Goal: Share content: Share content

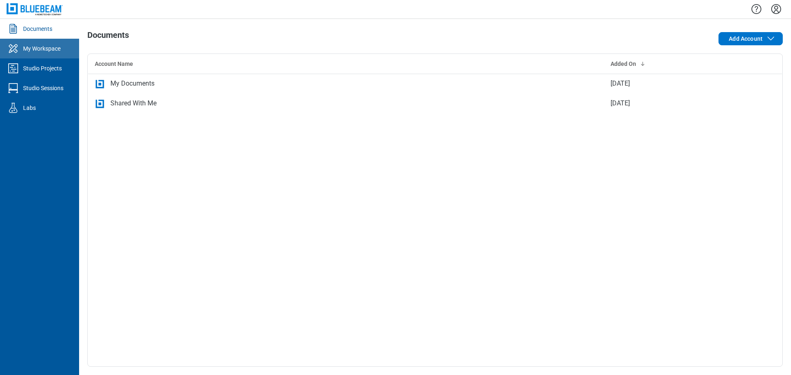
click at [60, 45] on div "My Workspace" at bounding box center [41, 48] width 37 height 8
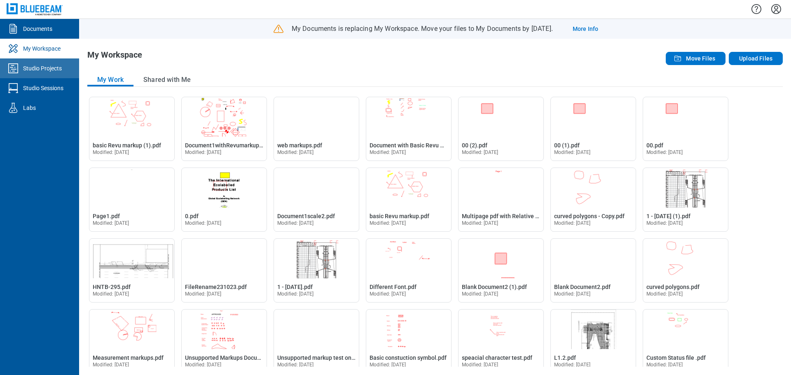
click at [54, 70] on div "Studio Projects" at bounding box center [42, 68] width 39 height 8
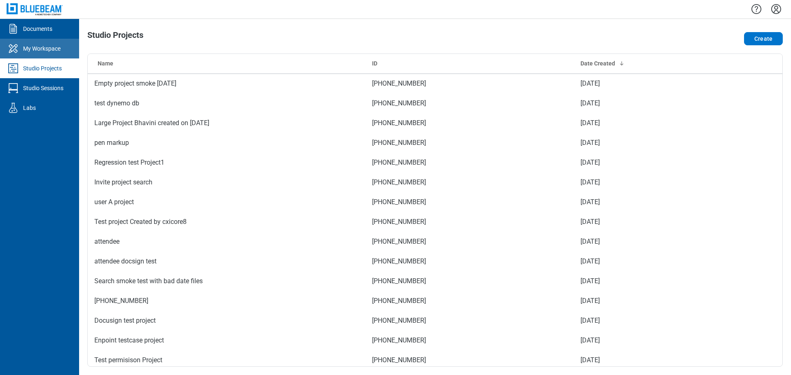
click at [50, 50] on div "My Workspace" at bounding box center [41, 48] width 37 height 8
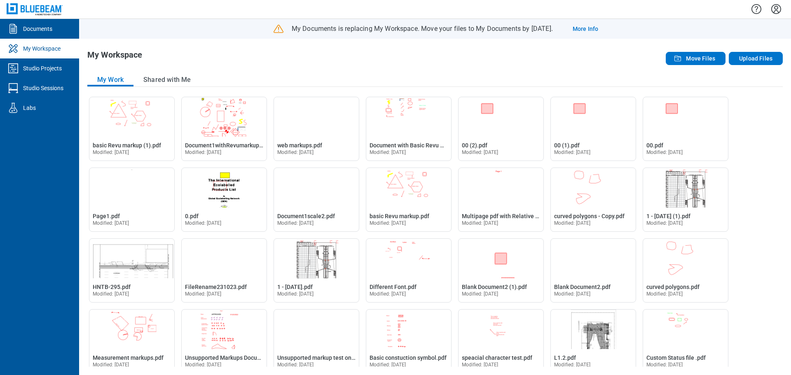
click at [775, 9] on icon "Settings" at bounding box center [776, 9] width 10 height 10
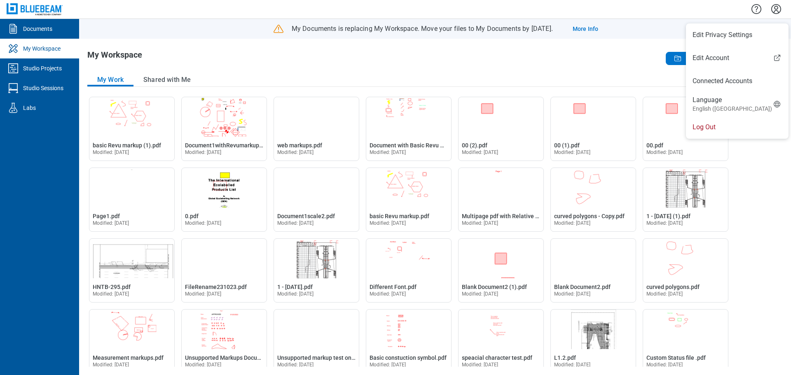
click at [602, 60] on div "Move Files Upload Files" at bounding box center [644, 58] width 278 height 16
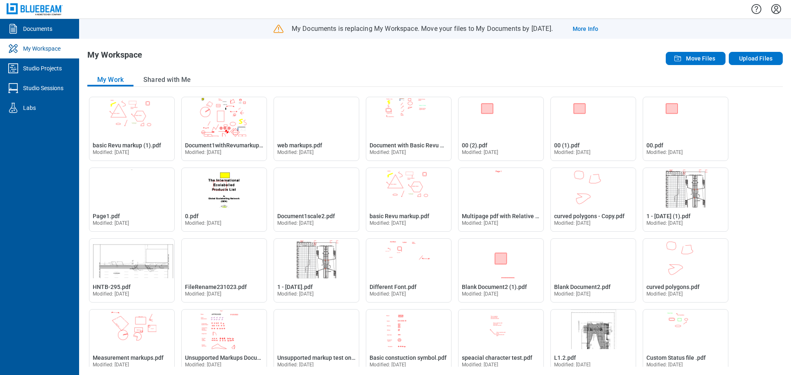
drag, startPoint x: 776, startPoint y: 11, endPoint x: 776, endPoint y: 22, distance: 11.1
click at [776, 11] on icon "Settings" at bounding box center [776, 8] width 13 height 13
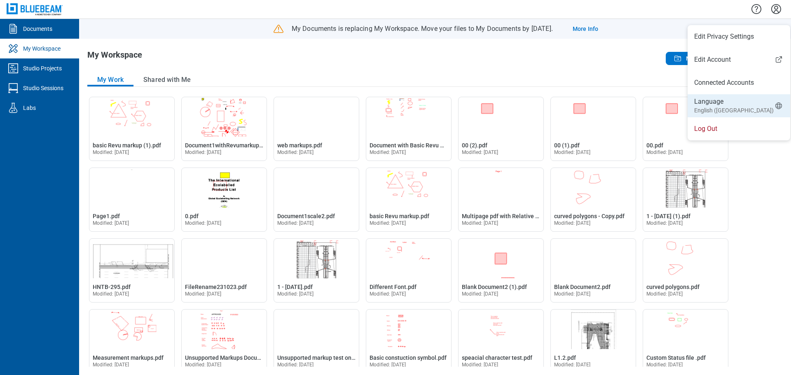
click at [710, 111] on small "English (US)" at bounding box center [734, 110] width 80 height 8
select select "*****"
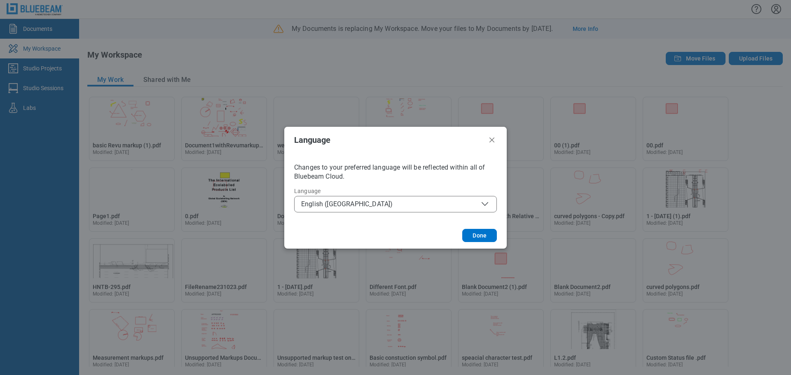
click at [430, 204] on span "English (US)" at bounding box center [395, 204] width 189 height 10
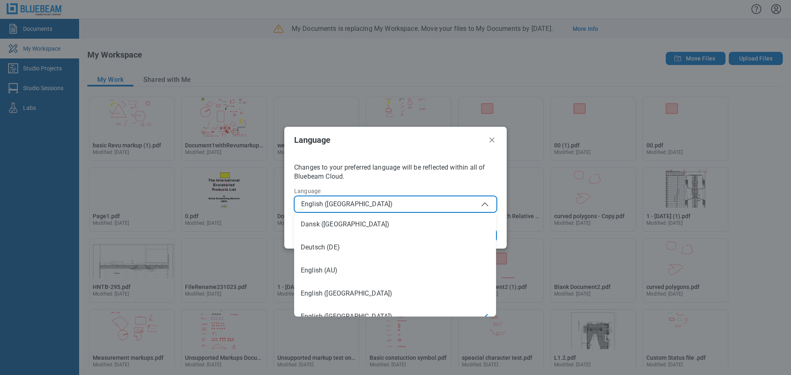
scroll to position [12, 0]
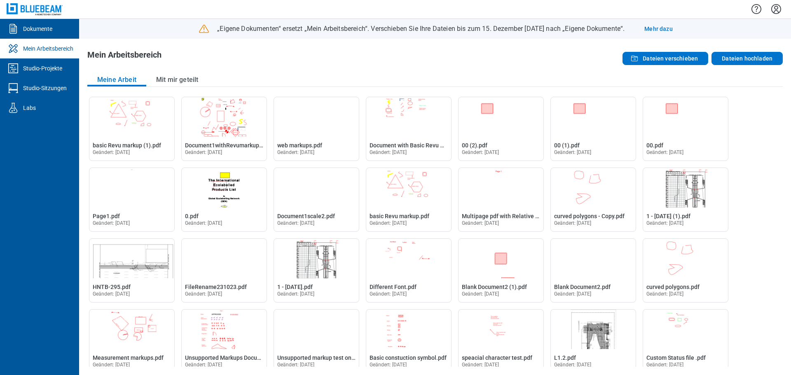
click at [776, 12] on icon "Einstellungen" at bounding box center [776, 8] width 13 height 13
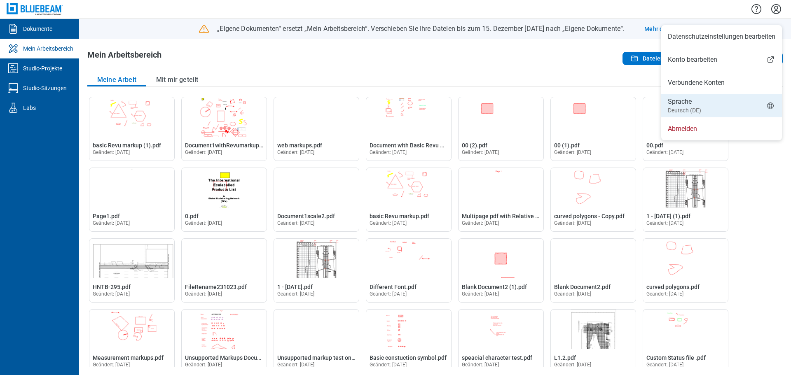
click at [698, 107] on small "Deutsch (DE)" at bounding box center [684, 110] width 33 height 8
select select "*****"
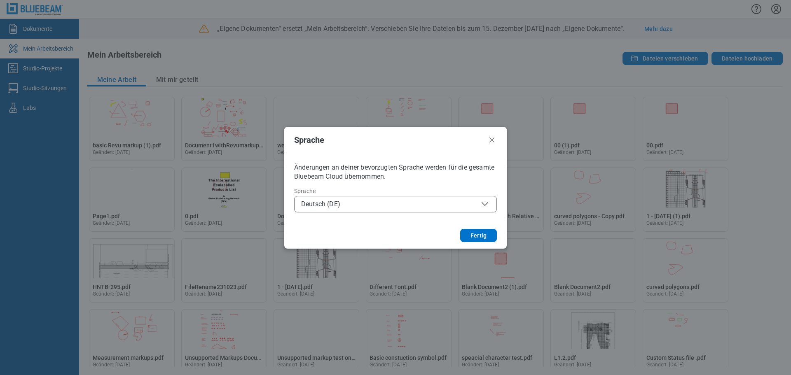
click at [342, 211] on button "Deutsch (DE)" at bounding box center [395, 204] width 203 height 16
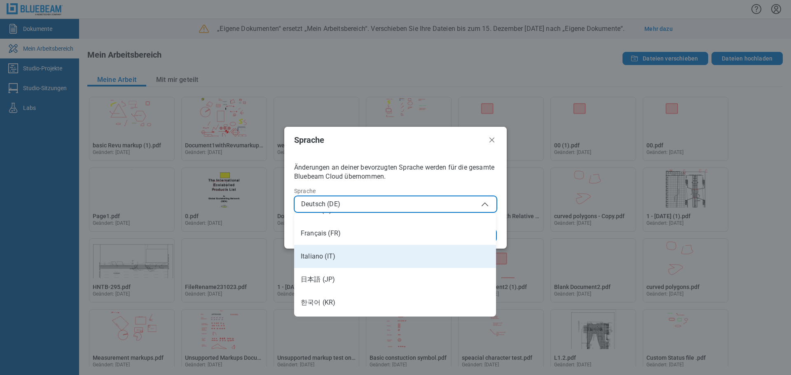
scroll to position [165, 0]
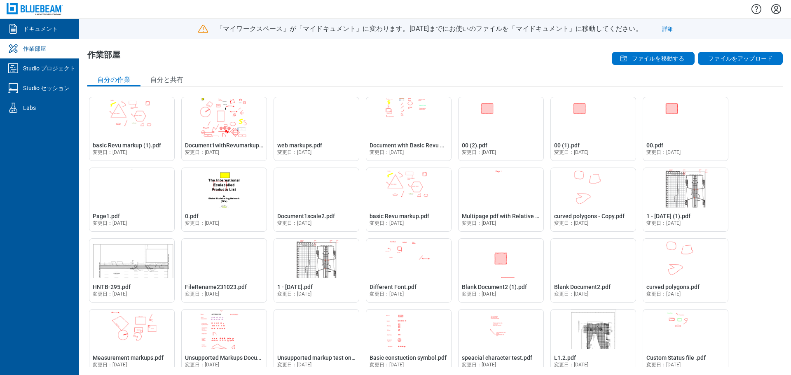
click at [775, 10] on icon "設定" at bounding box center [776, 8] width 13 height 13
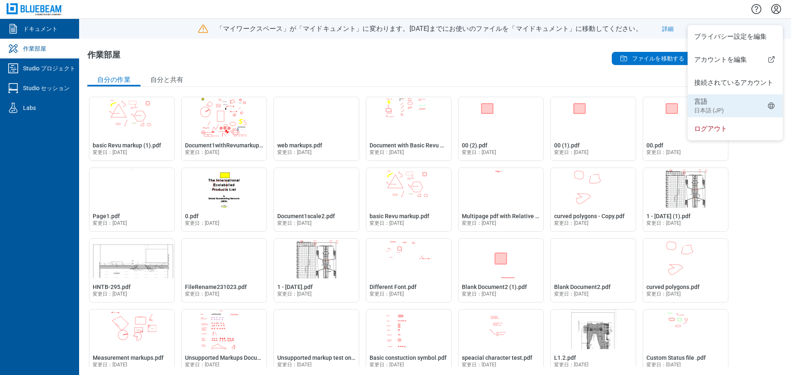
click at [710, 103] on div "言語 日本語 (JP)" at bounding box center [709, 105] width 30 height 17
select select "*****"
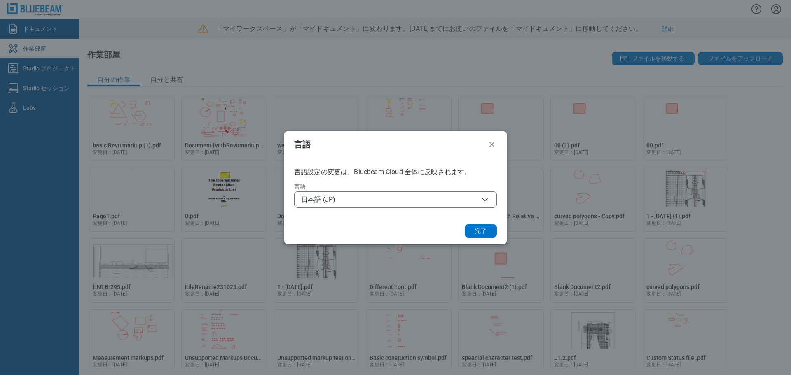
click at [405, 205] on button "日本語 (JP)" at bounding box center [395, 200] width 203 height 16
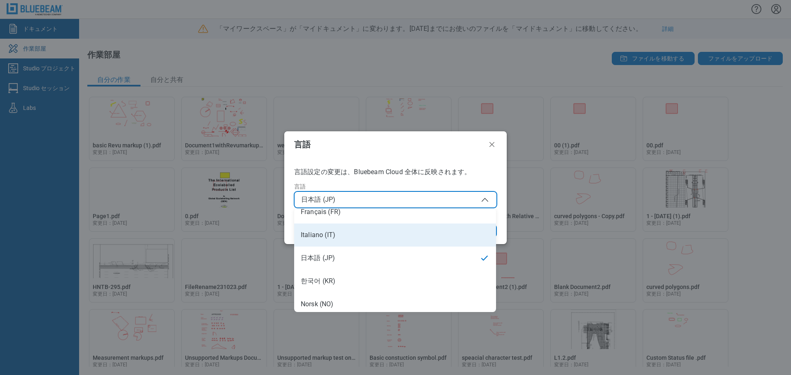
scroll to position [219, 0]
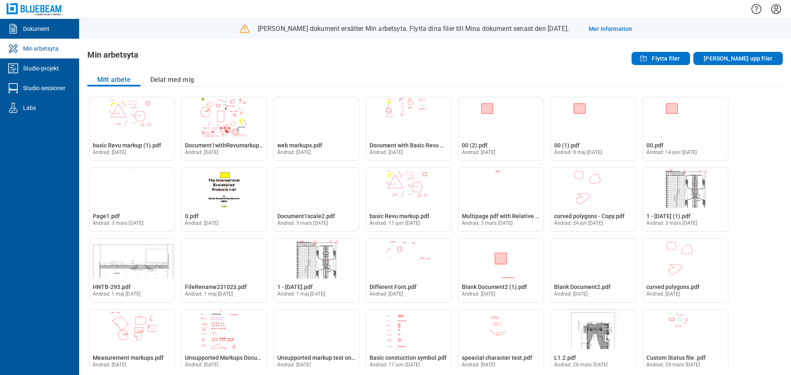
click at [777, 11] on icon "Inställningar" at bounding box center [776, 9] width 10 height 10
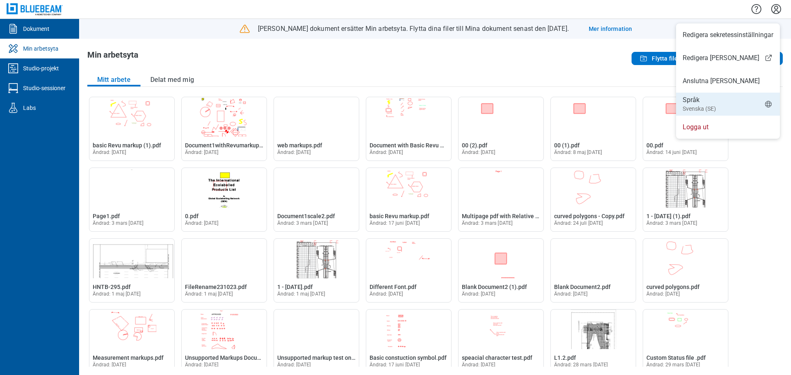
click at [709, 113] on li "Språk Svenska (SE)" at bounding box center [728, 104] width 104 height 23
select select "*****"
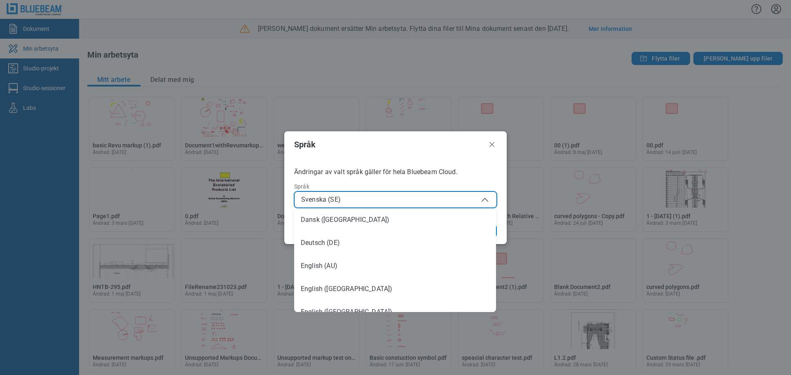
click at [368, 199] on span "Svenska (SE)" at bounding box center [395, 200] width 189 height 10
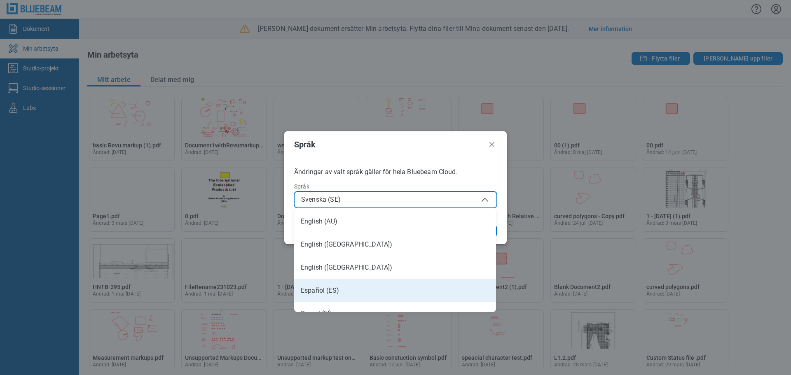
scroll to position [82, 0]
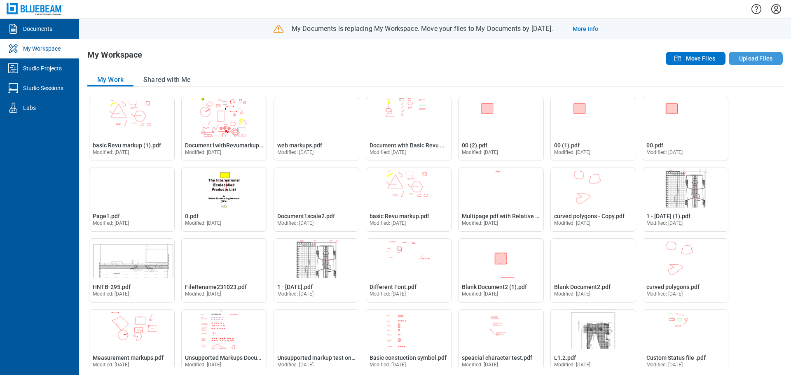
click at [760, 59] on button "Upload Files" at bounding box center [756, 58] width 54 height 13
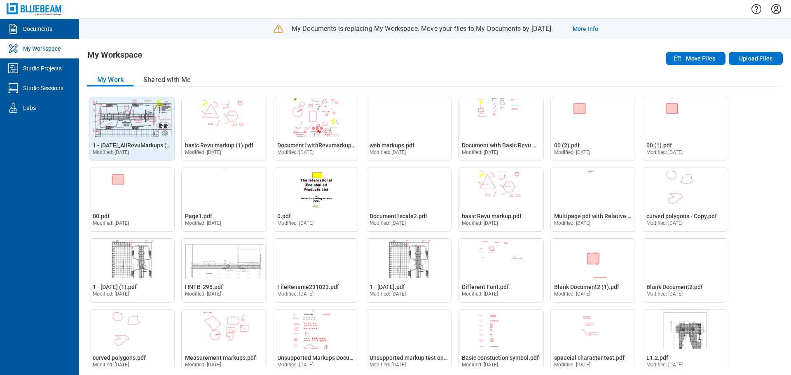
click at [146, 147] on span "1 - [DATE]_AllRevuMarkups (1).pdf" at bounding box center [137, 145] width 89 height 7
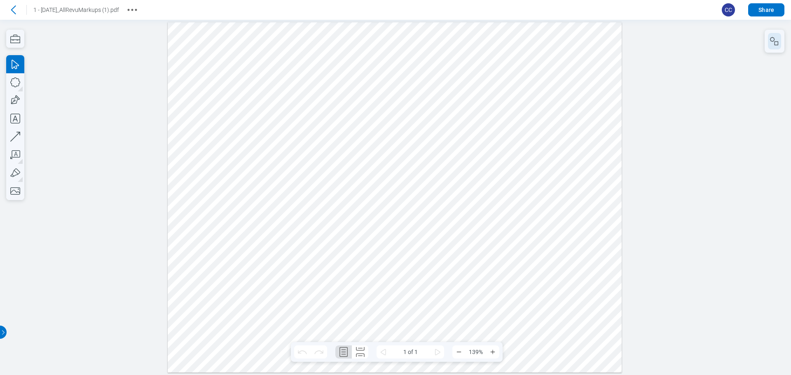
click at [773, 42] on icon "button" at bounding box center [775, 41] width 10 height 10
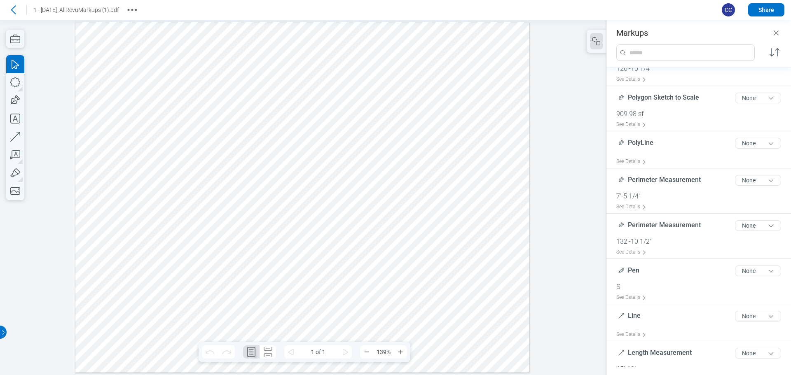
scroll to position [618, 0]
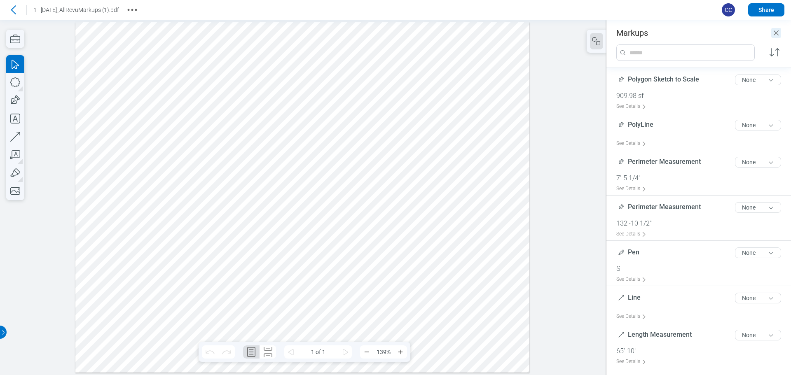
click at [777, 34] on icon "Close" at bounding box center [776, 33] width 10 height 10
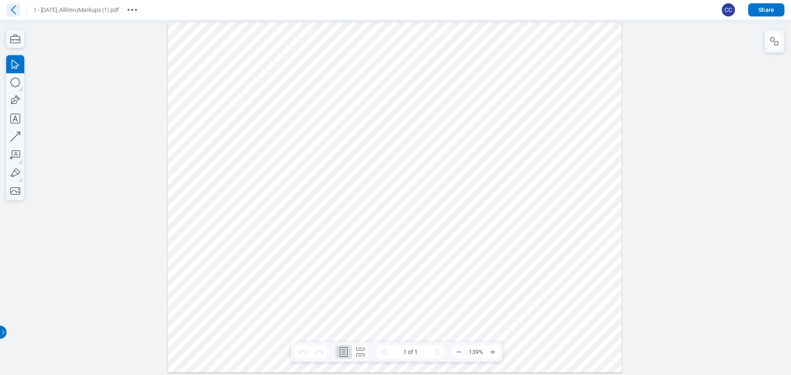
click at [14, 10] on icon at bounding box center [13, 9] width 13 height 13
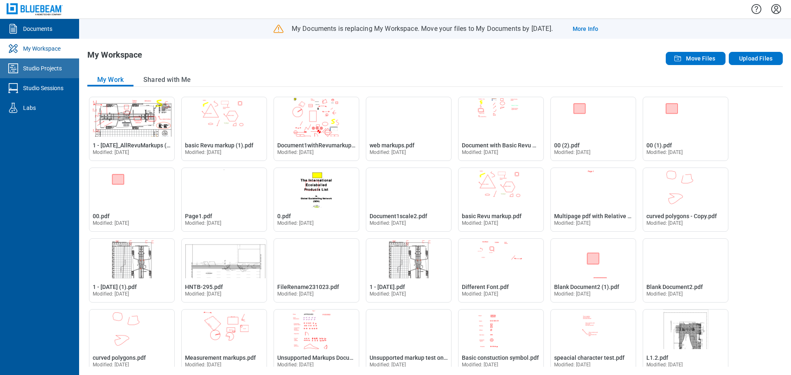
click at [46, 65] on div "Studio Projects" at bounding box center [42, 68] width 39 height 8
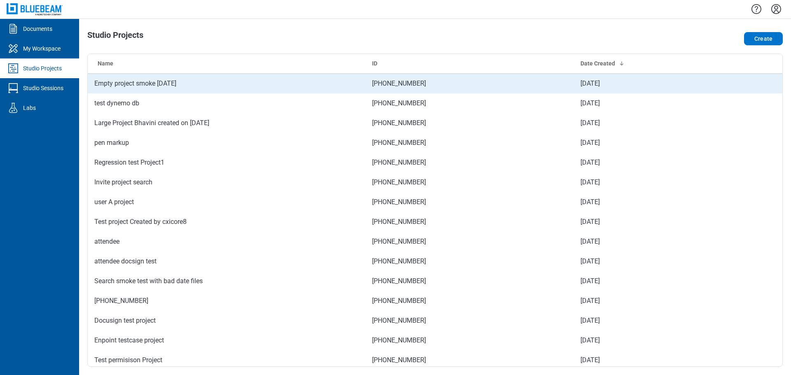
click at [257, 84] on td "Empty project smoke 9.10.25" at bounding box center [227, 84] width 278 height 20
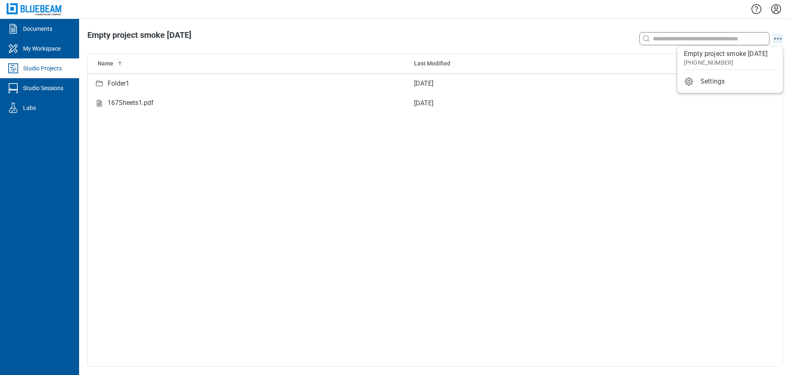
click at [774, 40] on icon "action-menu" at bounding box center [778, 39] width 10 height 10
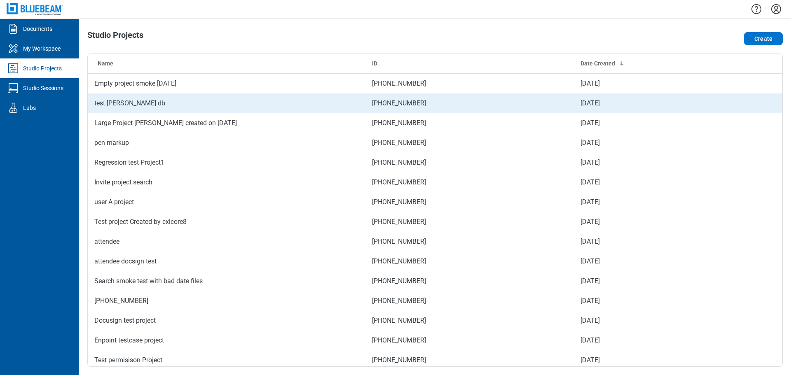
click at [104, 108] on td "test [PERSON_NAME] db" at bounding box center [227, 104] width 278 height 20
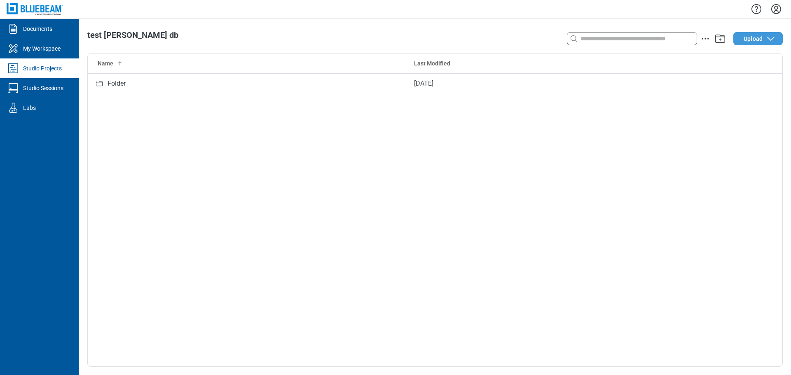
click at [756, 42] on span "Upload" at bounding box center [753, 39] width 19 height 8
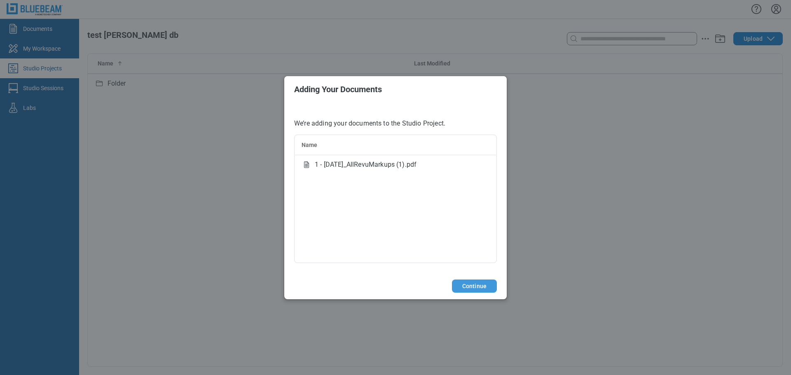
click at [484, 283] on button "Continue" at bounding box center [474, 286] width 45 height 13
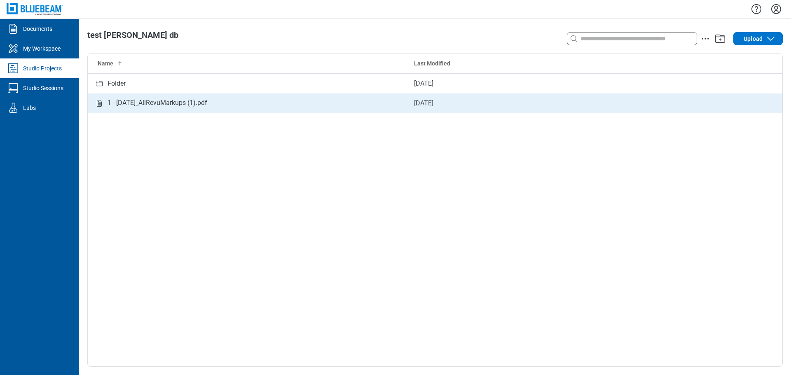
click at [125, 98] on div "1 - [DATE]_AllRevuMarkups (1).pdf" at bounding box center [158, 103] width 100 height 10
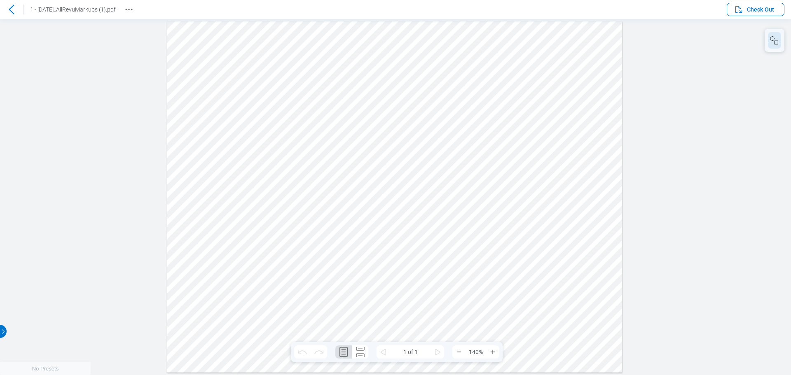
click at [777, 46] on button "button" at bounding box center [774, 40] width 13 height 16
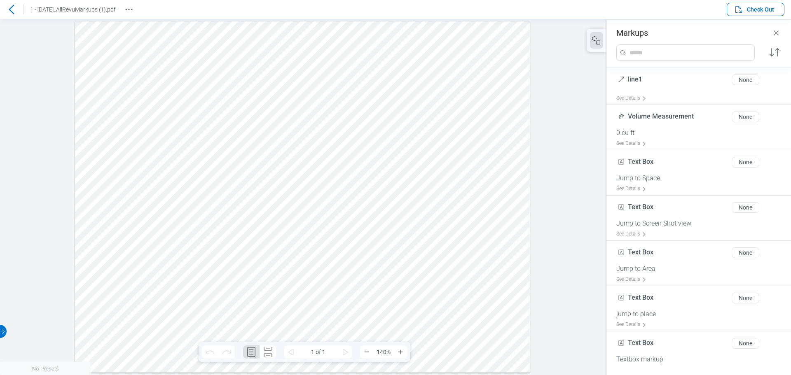
click at [416, 30] on div at bounding box center [302, 197] width 455 height 352
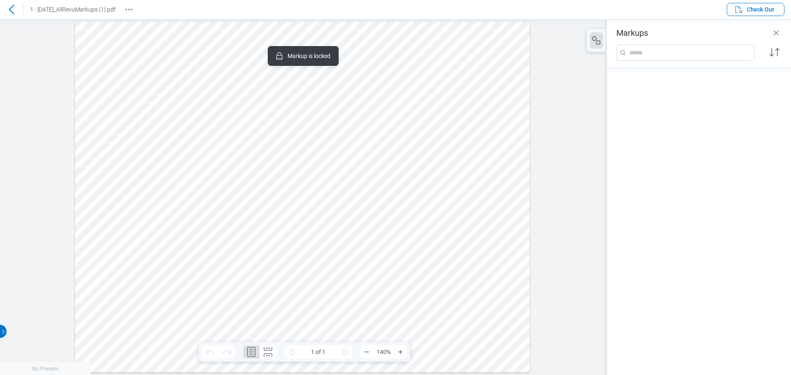
scroll to position [981, 0]
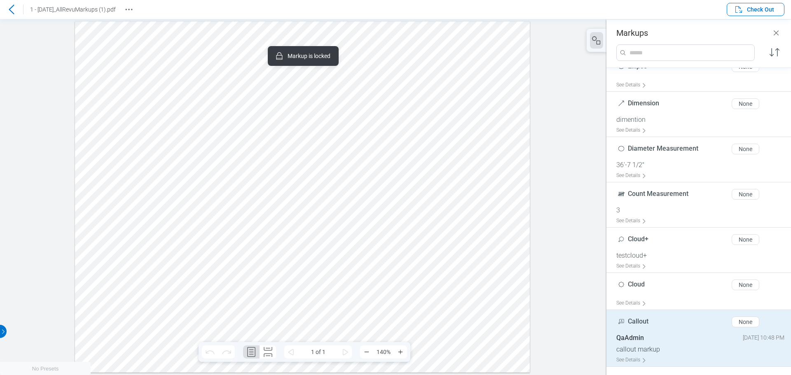
drag, startPoint x: 473, startPoint y: 143, endPoint x: 511, endPoint y: 143, distance: 38.3
click at [511, 143] on div at bounding box center [302, 197] width 455 height 352
click at [748, 10] on span "Check Out" at bounding box center [760, 9] width 27 height 8
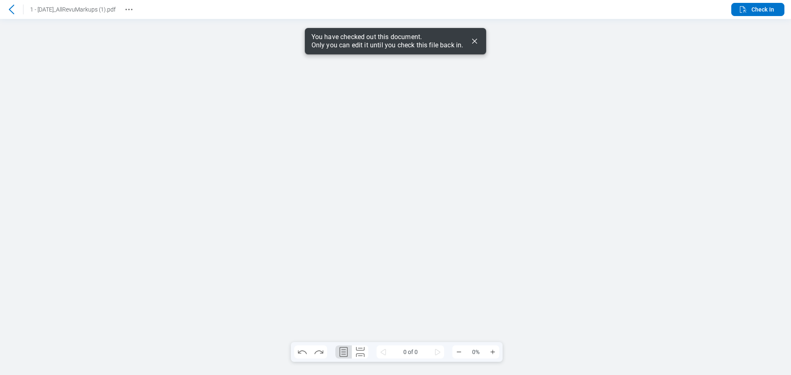
scroll to position [0, 0]
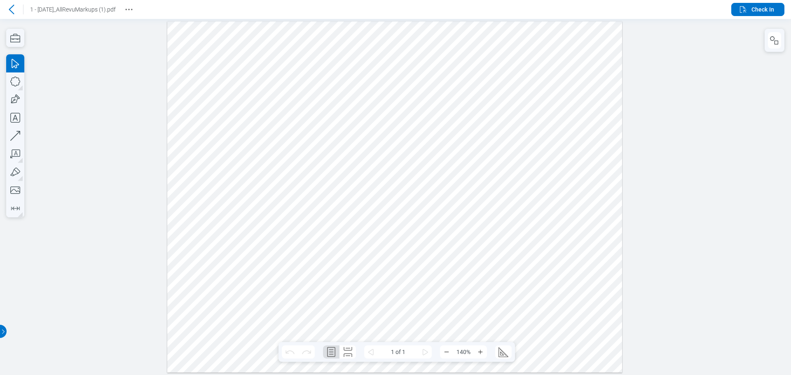
click at [11, 11] on icon at bounding box center [11, 9] width 5 height 9
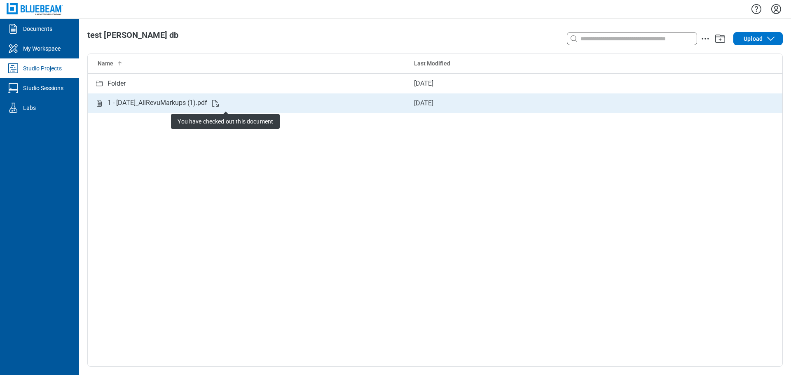
click at [220, 105] on icon "Studio items table" at bounding box center [216, 103] width 10 height 10
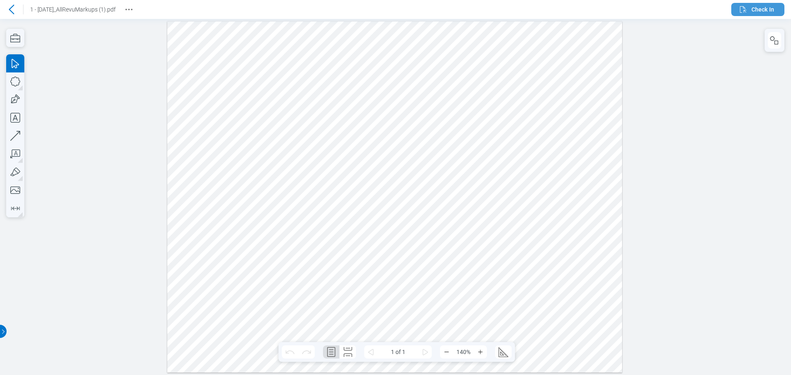
click at [747, 13] on icon "button" at bounding box center [743, 10] width 10 height 10
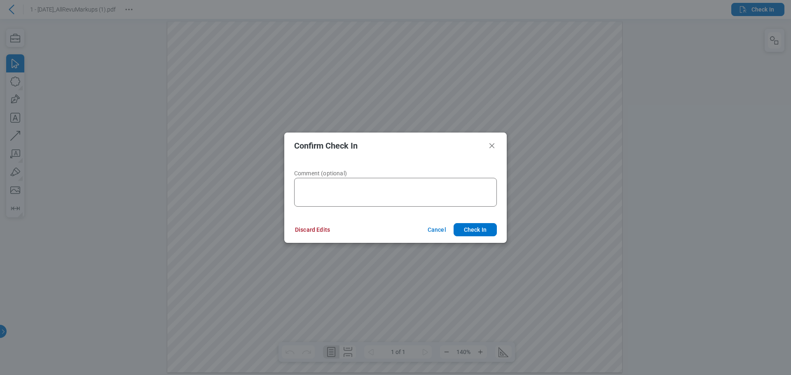
drag, startPoint x: 475, startPoint y: 230, endPoint x: 503, endPoint y: 229, distance: 27.2
click at [476, 230] on button "Check In" at bounding box center [475, 229] width 43 height 13
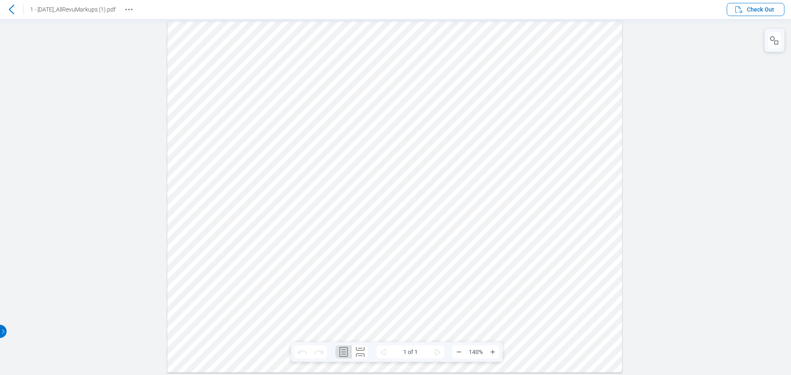
click at [63, 99] on div at bounding box center [395, 197] width 791 height 356
click at [10, 6] on icon at bounding box center [12, 10] width 10 height 10
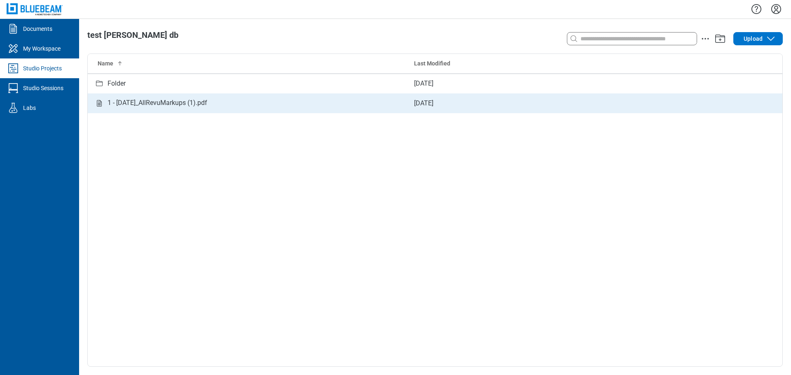
click at [152, 101] on div "1 - [DATE]_AllRevuMarkups (1).pdf" at bounding box center [158, 103] width 100 height 10
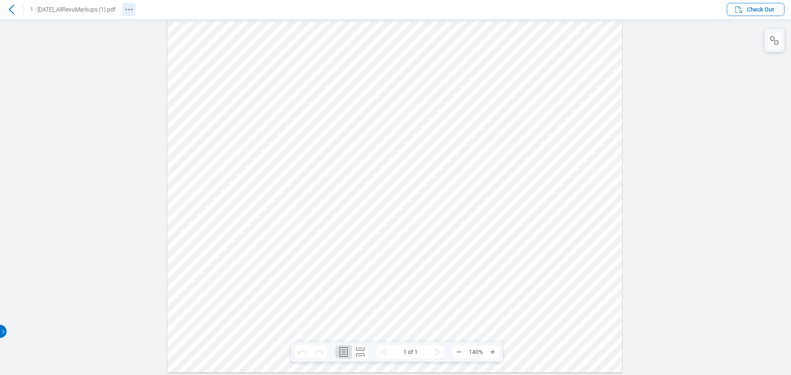
click at [134, 7] on icon "Revision History" at bounding box center [129, 10] width 10 height 10
click at [14, 11] on icon at bounding box center [12, 10] width 10 height 10
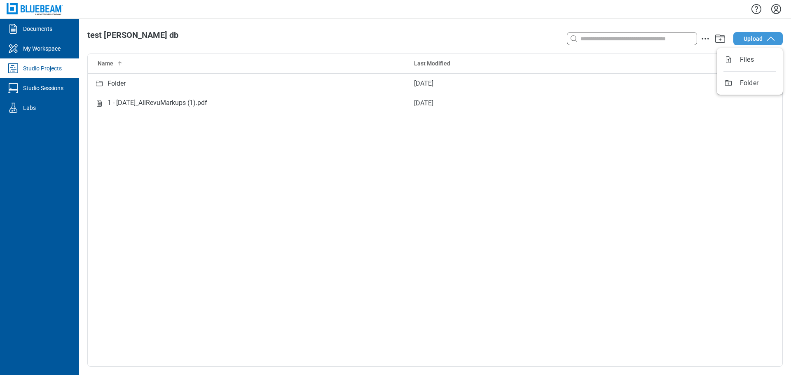
click at [765, 36] on button "Upload" at bounding box center [757, 38] width 49 height 13
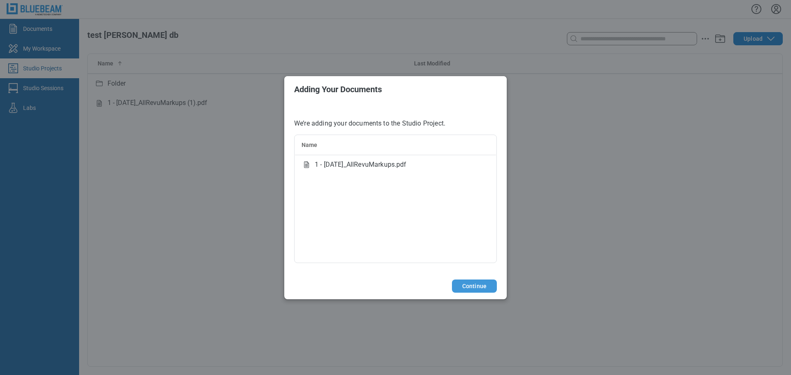
click at [472, 286] on button "Continue" at bounding box center [474, 286] width 45 height 13
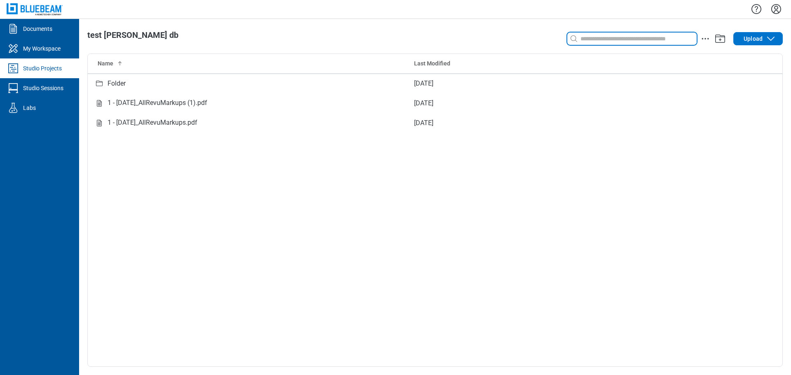
click at [616, 39] on input at bounding box center [638, 38] width 118 height 9
type input "**********"
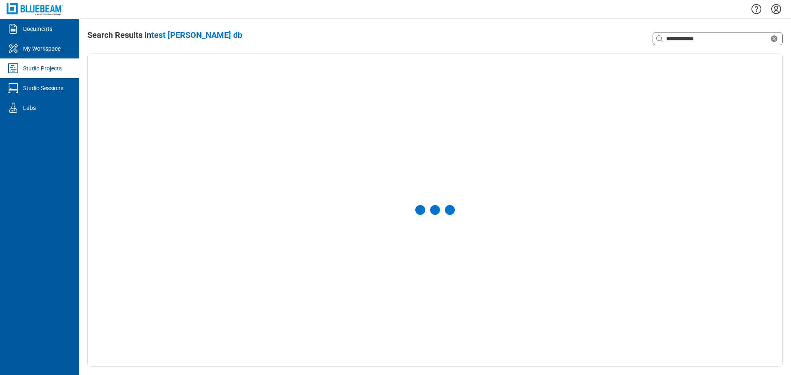
select select "**********"
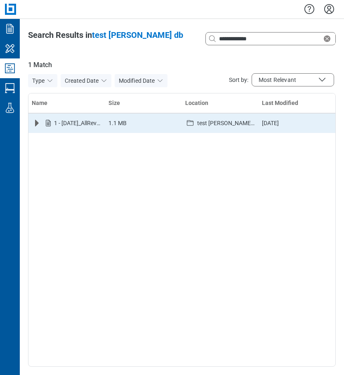
click at [35, 124] on icon "Expand row" at bounding box center [37, 123] width 4 height 7
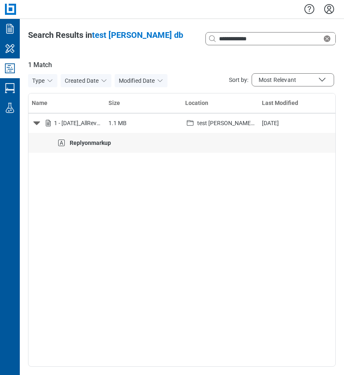
select select "**********"
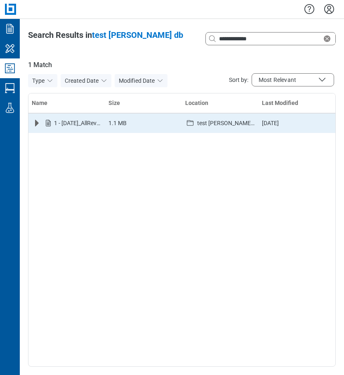
click at [40, 124] on icon "Expand row" at bounding box center [37, 123] width 10 height 10
click at [84, 121] on div "1 - 12.7.2020_AllRevuMarkups.pdf" at bounding box center [78, 123] width 48 height 8
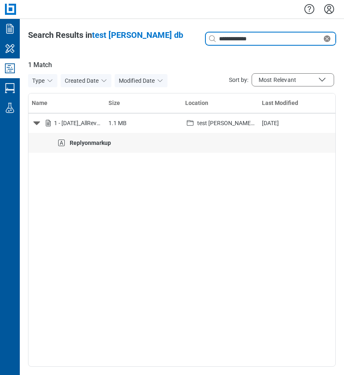
drag, startPoint x: 263, startPoint y: 39, endPoint x: 206, endPoint y: 34, distance: 57.9
click at [206, 34] on div "**********" at bounding box center [270, 38] width 129 height 13
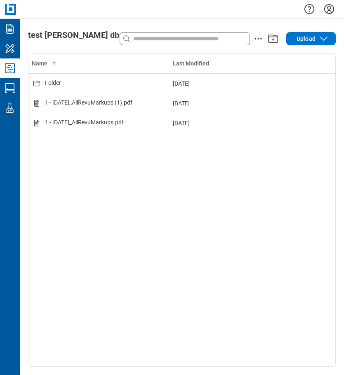
click at [14, 70] on icon "Studio Projects" at bounding box center [9, 68] width 13 height 13
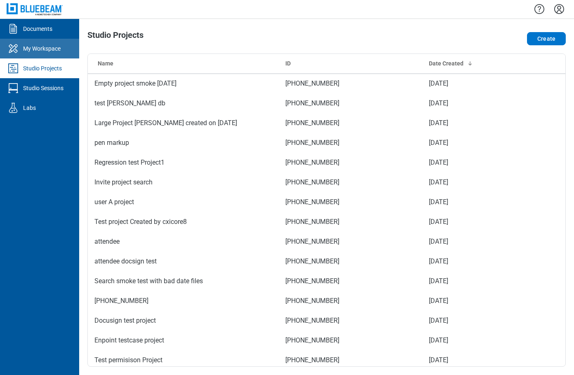
click at [54, 49] on div "My Workspace" at bounding box center [41, 48] width 37 height 8
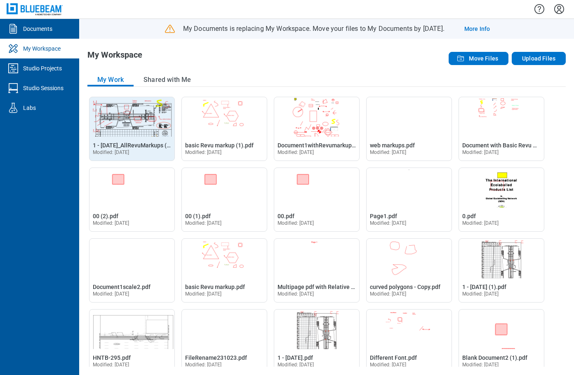
click at [130, 125] on img "Open 1 - 12.7.2020_AllRevuMarkups (1).pdf in Editor" at bounding box center [131, 117] width 85 height 40
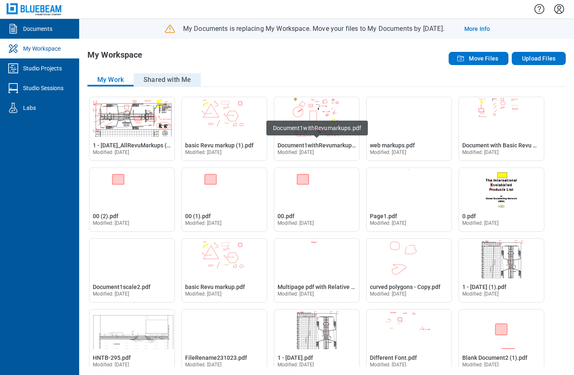
click at [162, 78] on button "Shared with Me" at bounding box center [166, 79] width 67 height 13
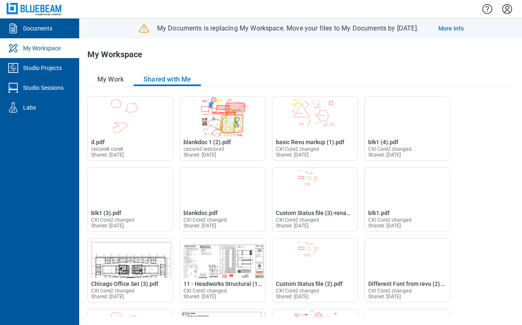
click at [343, 325] on html "Documents My Workspace Studio Projects Studio Sessions Labs My Documents is rep…" at bounding box center [261, 162] width 522 height 325
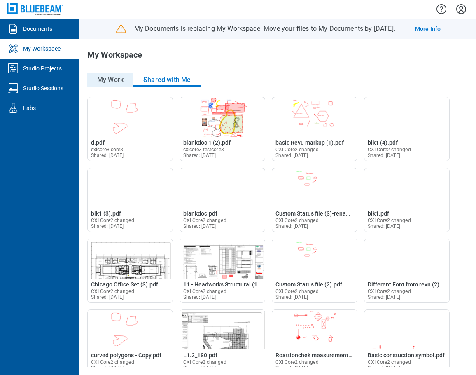
click at [112, 79] on button "My Work" at bounding box center [110, 79] width 46 height 13
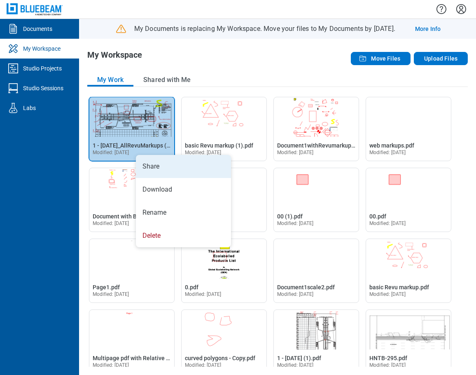
click at [152, 164] on li "Share" at bounding box center [183, 166] width 95 height 23
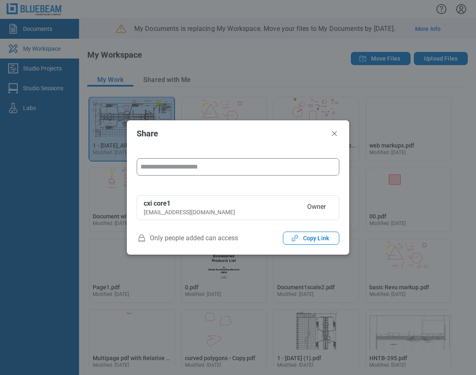
click at [192, 171] on input "form" at bounding box center [238, 167] width 202 height 16
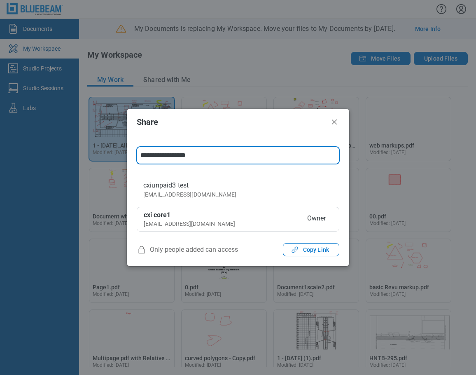
type input "**********"
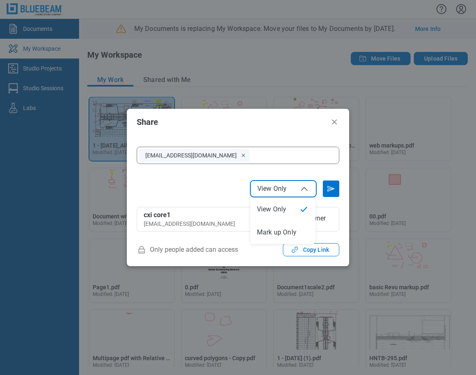
click at [307, 191] on icon "File Access" at bounding box center [305, 189] width 10 height 10
select select "******"
click at [330, 188] on icon "Send email invitation" at bounding box center [331, 188] width 7 height 5
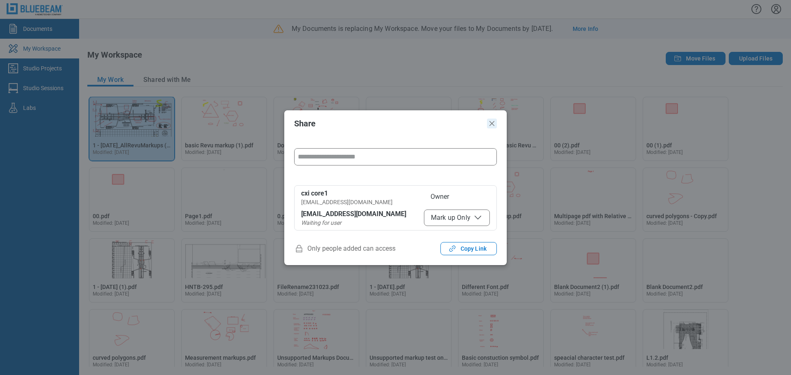
click at [343, 122] on icon "Close" at bounding box center [491, 123] width 5 height 5
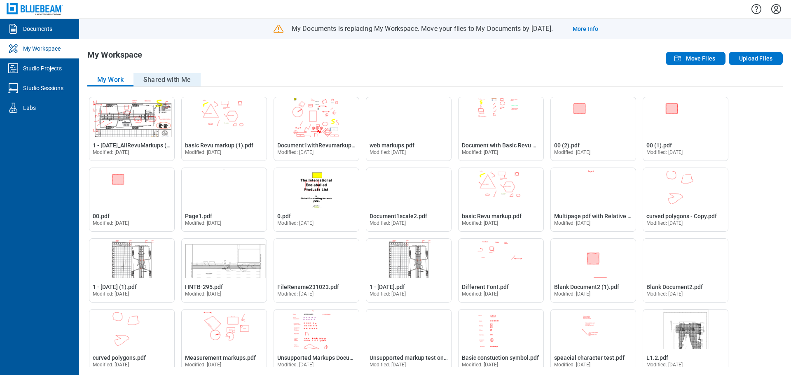
click at [170, 80] on button "Shared with Me" at bounding box center [166, 79] width 67 height 13
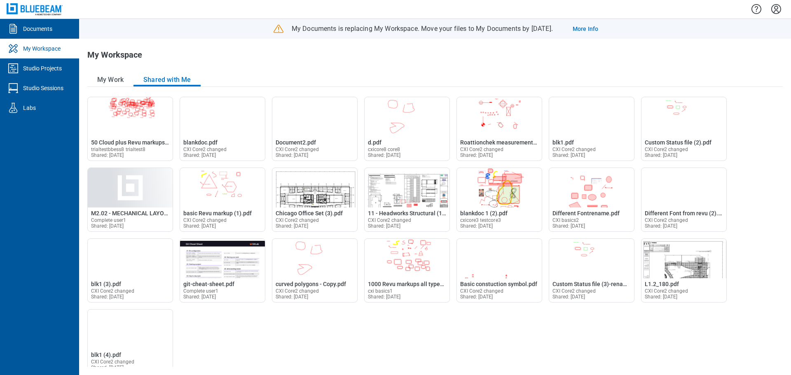
drag, startPoint x: 123, startPoint y: 144, endPoint x: 280, endPoint y: 64, distance: 176.3
click at [280, 64] on div "My Workspace" at bounding box center [295, 58] width 417 height 16
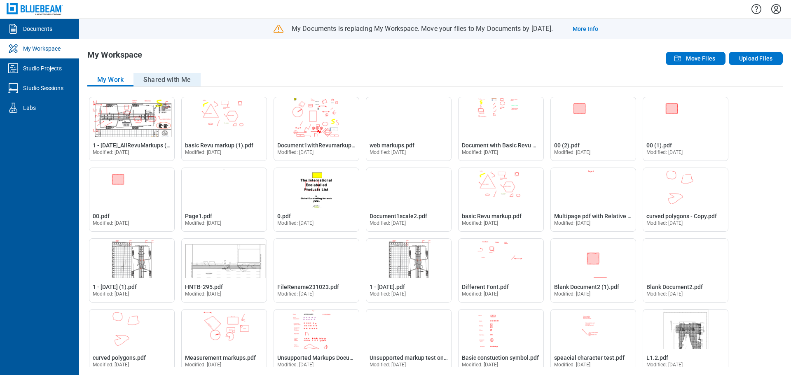
click at [172, 75] on button "Shared with Me" at bounding box center [166, 79] width 67 height 13
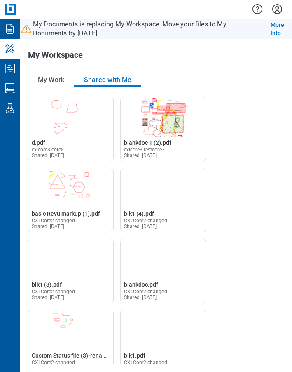
drag, startPoint x: 43, startPoint y: 82, endPoint x: 102, endPoint y: 100, distance: 62.0
click at [43, 82] on button "My Work" at bounding box center [51, 79] width 46 height 13
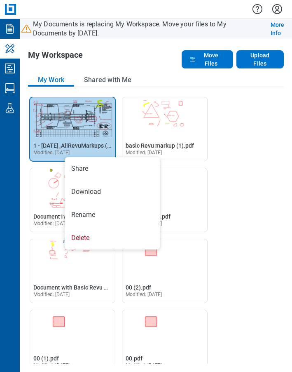
drag, startPoint x: 239, startPoint y: 112, endPoint x: 219, endPoint y: 91, distance: 28.6
click at [239, 112] on div "Open 1 - [DATE]_AllRevuMarkups (1).pdf in Editor 1 - [DATE]_AllRevuMarkups (1).…" at bounding box center [156, 230] width 256 height 267
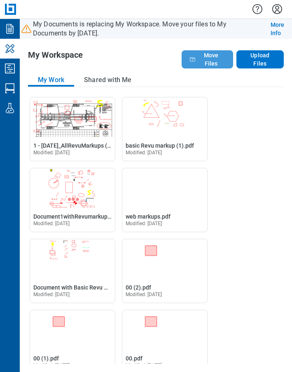
click at [205, 59] on span "Move Files" at bounding box center [211, 59] width 23 height 16
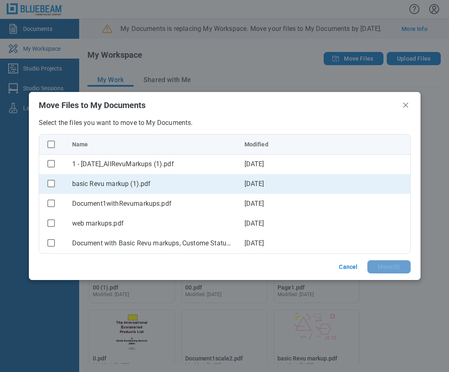
drag, startPoint x: 49, startPoint y: 164, endPoint x: 101, endPoint y: 182, distance: 55.8
click at [49, 164] on rect "checkbox" at bounding box center [50, 163] width 7 height 7
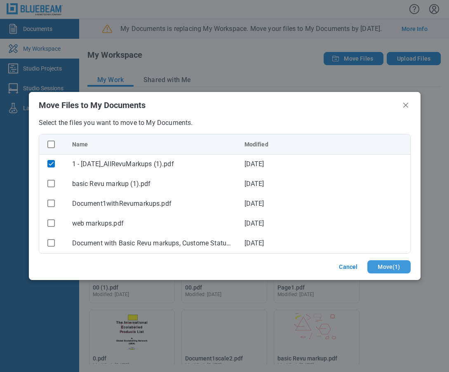
click at [382, 268] on button "Move ( 1 )" at bounding box center [388, 266] width 43 height 13
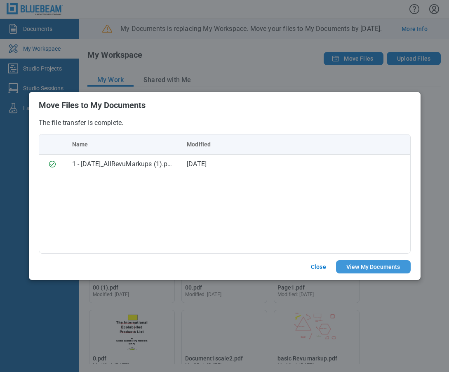
click at [371, 267] on button "View My Documents" at bounding box center [373, 266] width 75 height 13
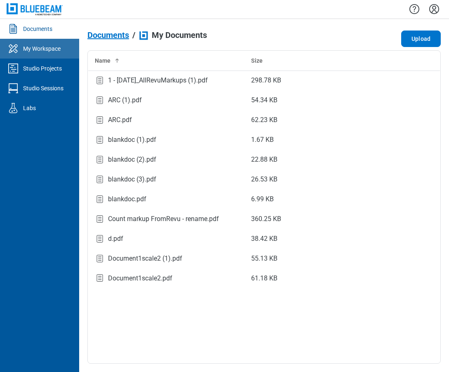
click at [30, 51] on div "My Workspace" at bounding box center [41, 48] width 37 height 8
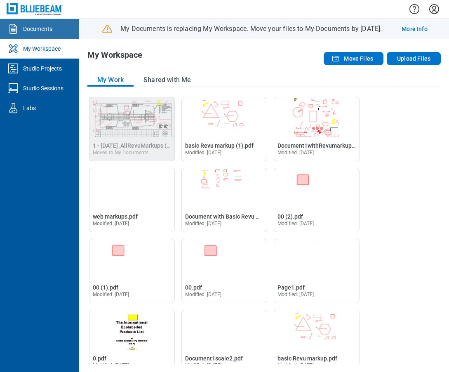
click at [44, 28] on div "Documents" at bounding box center [37, 29] width 29 height 8
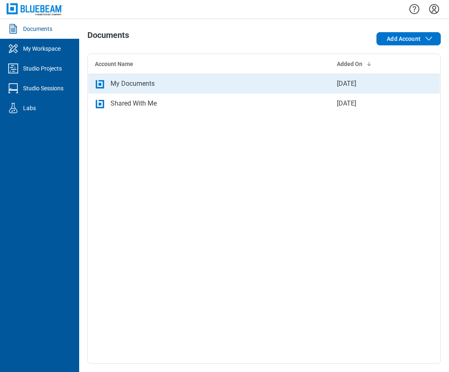
click at [133, 86] on div "My Documents" at bounding box center [132, 84] width 44 height 10
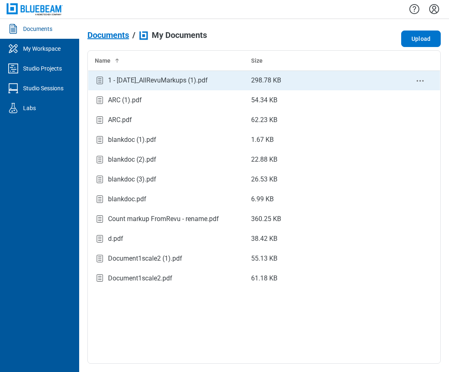
click at [202, 82] on div "1 - [DATE]_AllRevuMarkups (1).pdf" at bounding box center [158, 80] width 100 height 10
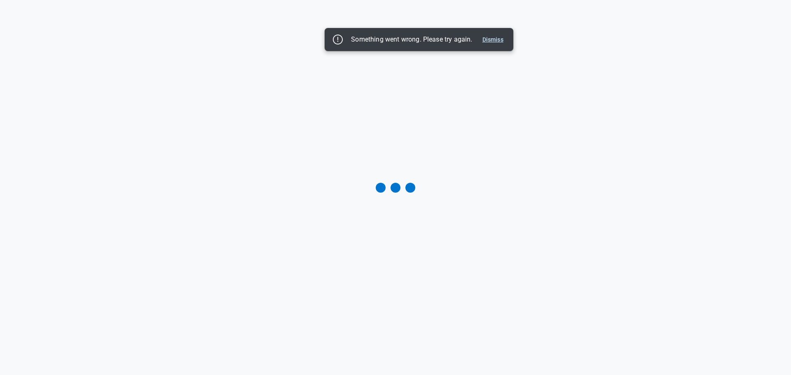
click at [498, 40] on button "Dismiss" at bounding box center [493, 40] width 28 height 10
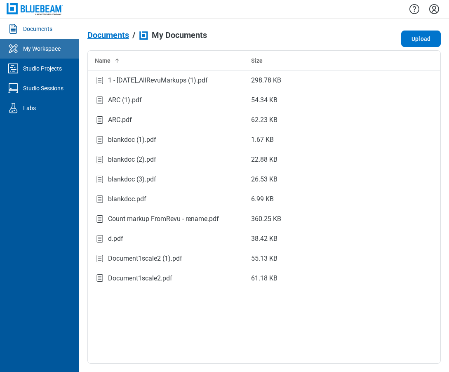
click at [63, 51] on link "My Workspace" at bounding box center [39, 49] width 79 height 20
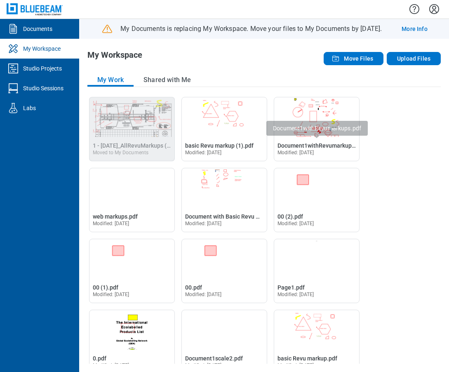
click at [414, 148] on div "Open 1 - 12.7.2020_AllRevuMarkups (1).pdf in Editor 1 - 12.7.2020_AllRevuMarkup…" at bounding box center [263, 230] width 353 height 267
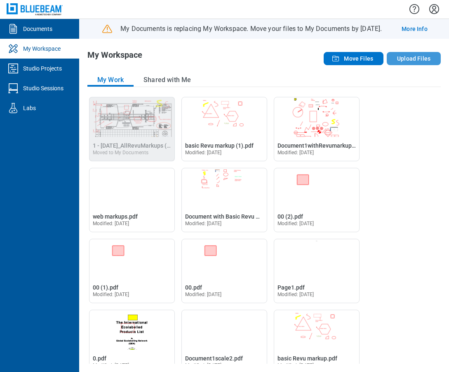
click at [414, 63] on button "Upload Files" at bounding box center [413, 58] width 54 height 13
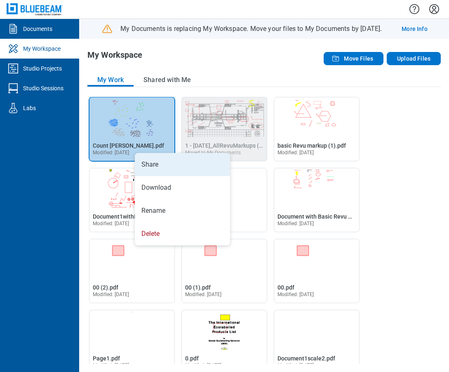
click at [157, 161] on li "Share" at bounding box center [182, 164] width 95 height 23
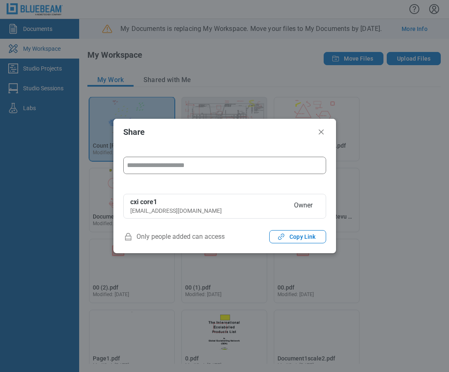
click at [187, 166] on input "form" at bounding box center [225, 165] width 202 height 16
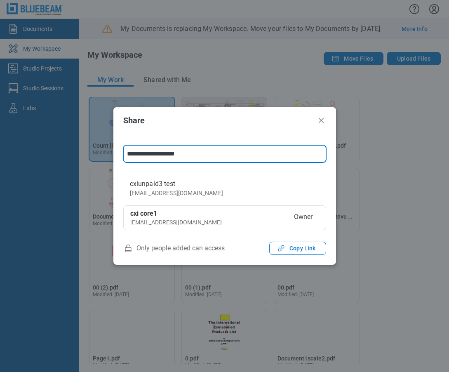
type input "**********"
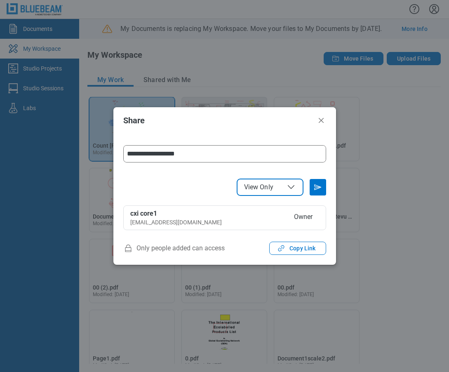
click at [289, 190] on icon "File Access" at bounding box center [291, 187] width 10 height 10
select select "******"
click at [319, 190] on icon "Send email invitation" at bounding box center [317, 186] width 13 height 13
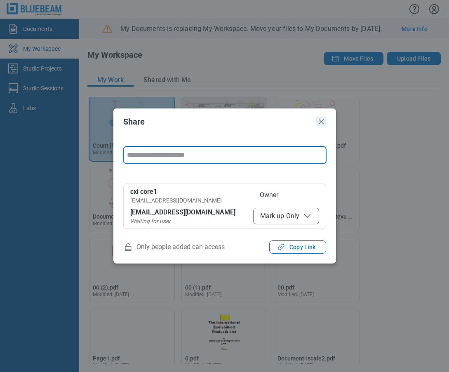
click at [323, 123] on icon "Close" at bounding box center [321, 122] width 10 height 10
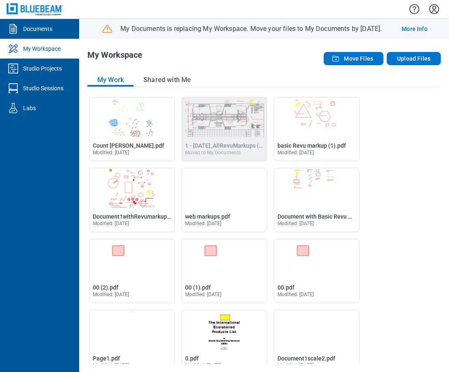
click at [249, 66] on div "My Workspace" at bounding box center [193, 58] width 212 height 16
click at [342, 55] on button "Move Files" at bounding box center [353, 58] width 60 height 13
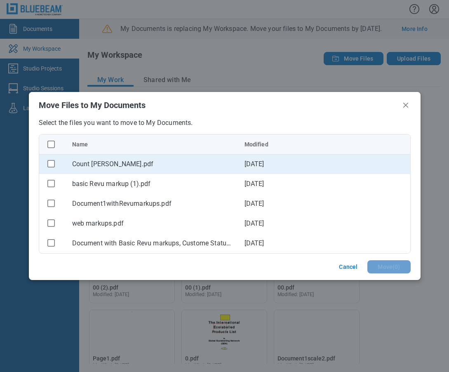
drag, startPoint x: 52, startPoint y: 164, endPoint x: 82, endPoint y: 170, distance: 30.7
click at [52, 164] on rect "checkbox" at bounding box center [50, 163] width 7 height 7
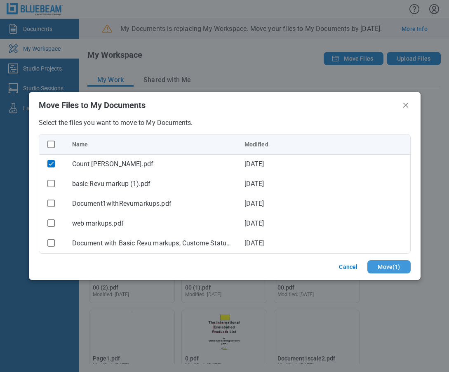
click at [393, 267] on button "Move ( 1 )" at bounding box center [388, 266] width 43 height 13
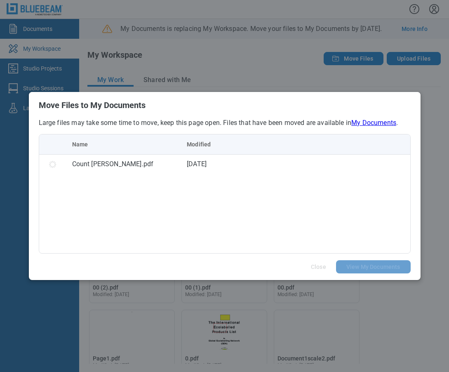
scroll to position [0, 0]
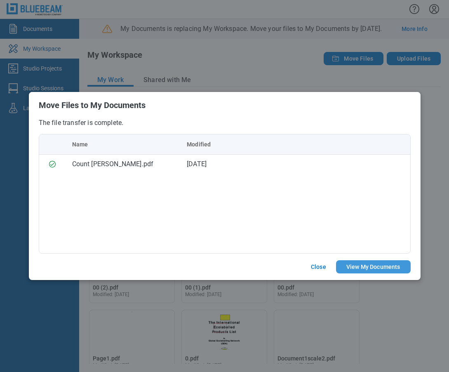
click at [384, 265] on button "View My Documents" at bounding box center [373, 266] width 75 height 13
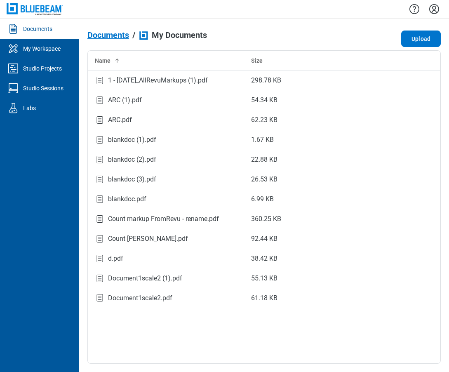
click at [38, 29] on div "Documents" at bounding box center [37, 29] width 29 height 8
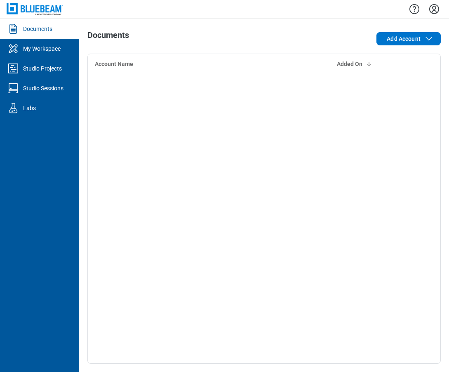
click at [109, 35] on h1 "Documents" at bounding box center [108, 36] width 42 height 13
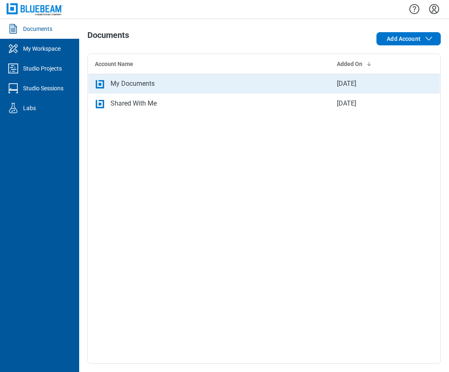
click at [125, 85] on div "My Documents" at bounding box center [132, 84] width 44 height 10
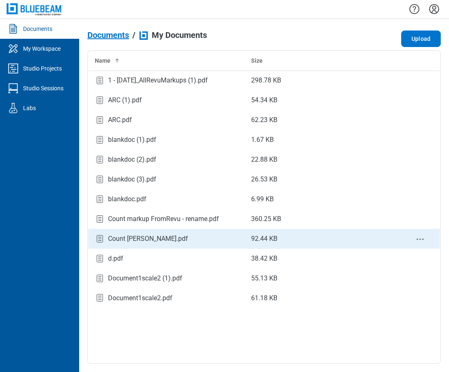
click at [154, 237] on div "Count [PERSON_NAME].pdf" at bounding box center [148, 239] width 80 height 10
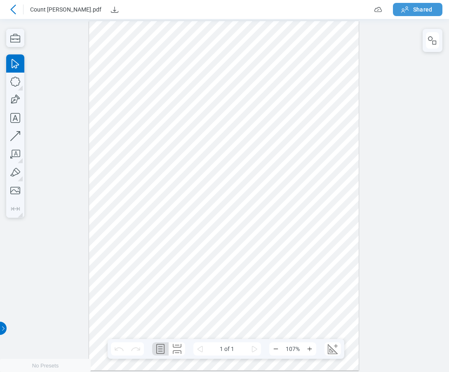
click at [406, 10] on icon "button" at bounding box center [405, 10] width 10 height 10
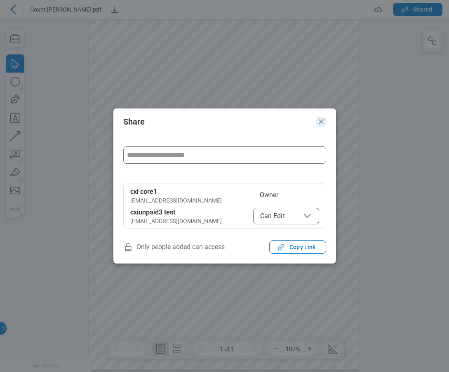
click at [323, 124] on icon "Close" at bounding box center [320, 121] width 5 height 5
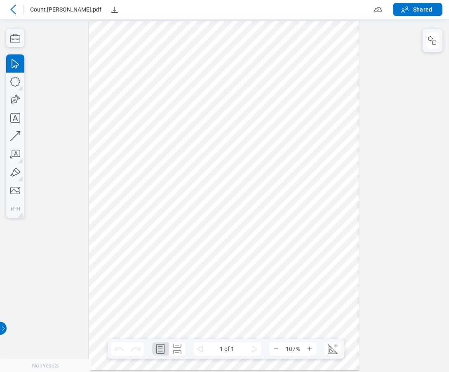
click at [14, 9] on icon at bounding box center [13, 10] width 10 height 10
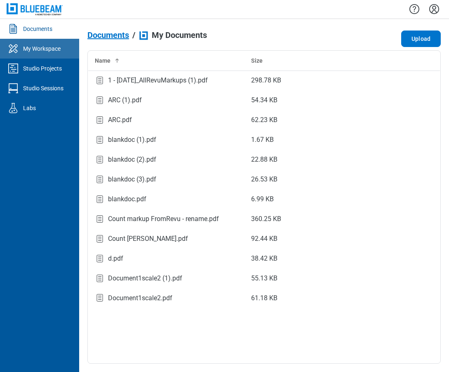
click at [36, 52] on div "My Workspace" at bounding box center [41, 48] width 37 height 8
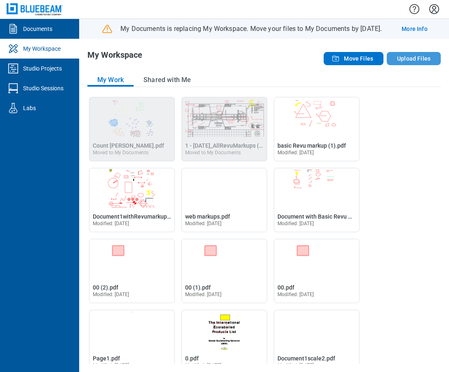
click at [416, 58] on button "Upload Files" at bounding box center [413, 58] width 54 height 13
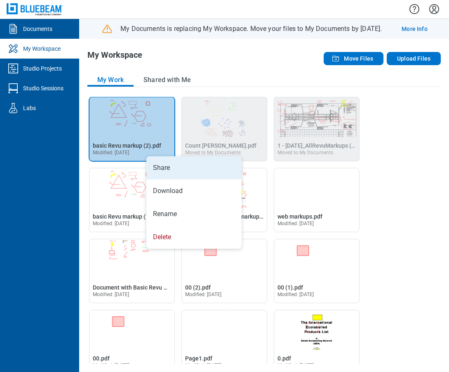
click at [163, 164] on li "Share" at bounding box center [193, 167] width 95 height 23
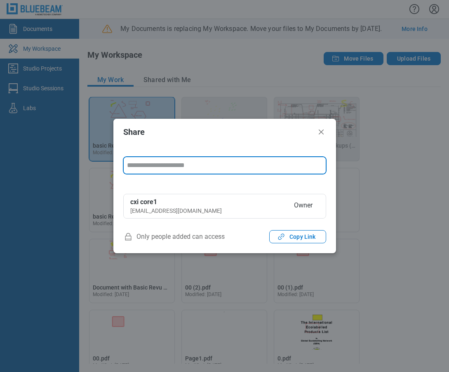
click at [201, 169] on input "form" at bounding box center [225, 165] width 202 height 16
type input "**********"
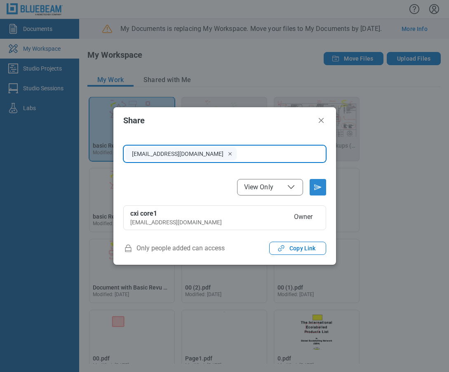
click at [316, 189] on icon "Send email invitation" at bounding box center [317, 187] width 7 height 5
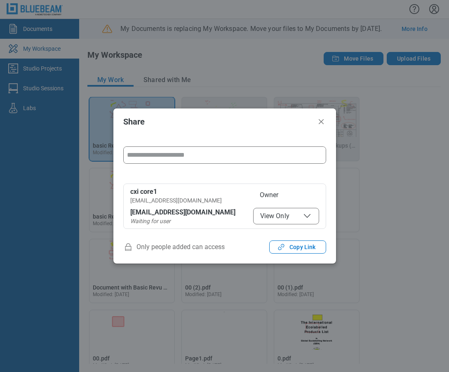
click at [233, 121] on h2 "Share" at bounding box center [218, 121] width 190 height 9
click at [320, 120] on icon "Close" at bounding box center [320, 121] width 5 height 5
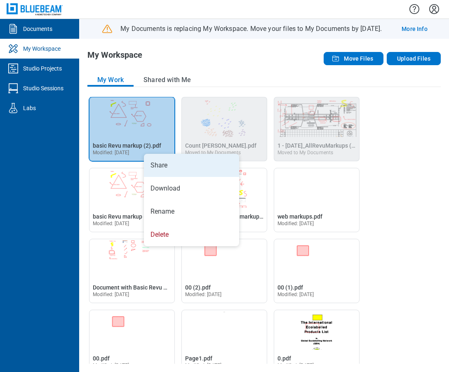
click at [162, 164] on li "Share" at bounding box center [191, 165] width 95 height 23
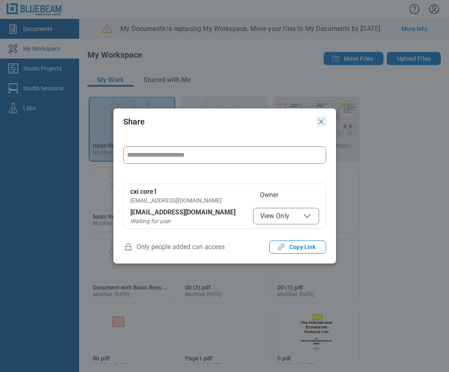
click at [324, 122] on icon "Close" at bounding box center [321, 122] width 10 height 10
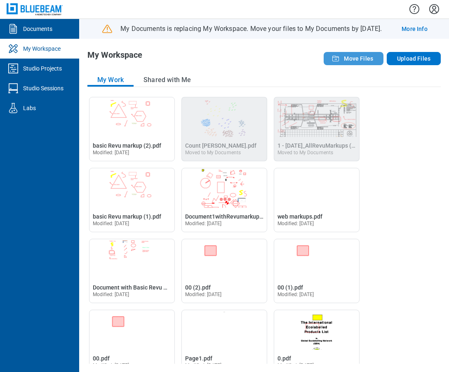
click at [356, 61] on span "Move Files" at bounding box center [358, 58] width 29 height 8
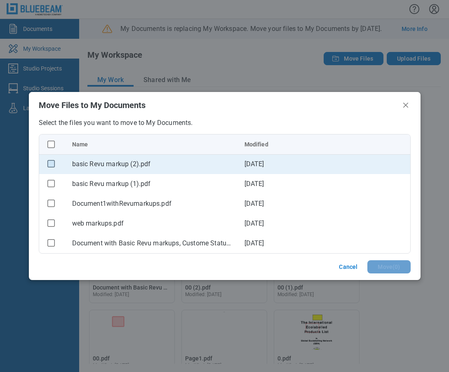
click at [50, 166] on rect "checkbox" at bounding box center [50, 163] width 7 height 7
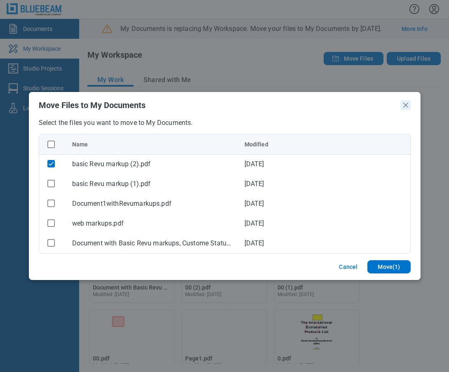
click at [406, 108] on icon "Close" at bounding box center [405, 105] width 10 height 10
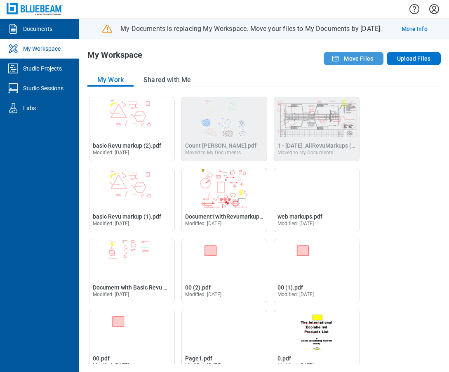
click at [353, 56] on span "Move Files" at bounding box center [358, 58] width 29 height 8
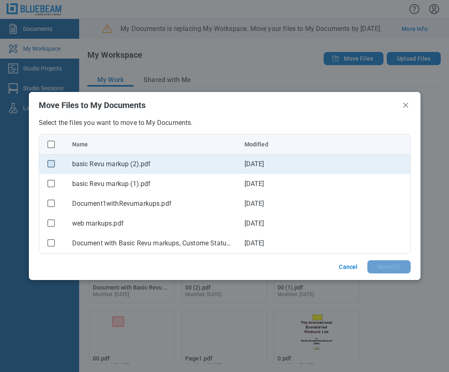
click at [53, 164] on rect "checkbox" at bounding box center [50, 163] width 7 height 7
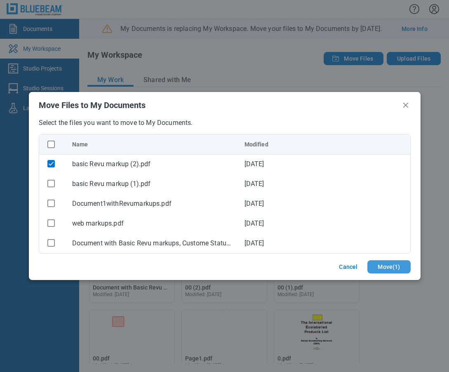
click at [388, 266] on button "Move ( 1 )" at bounding box center [388, 266] width 43 height 13
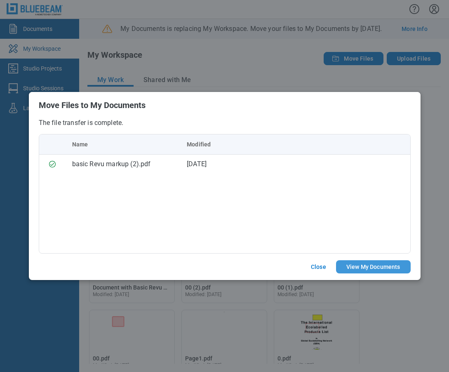
click at [352, 269] on button "View My Documents" at bounding box center [373, 266] width 75 height 13
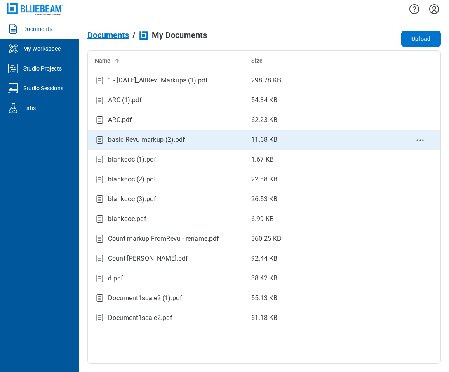
click at [159, 138] on div "basic Revu markup (2).pdf" at bounding box center [146, 140] width 77 height 10
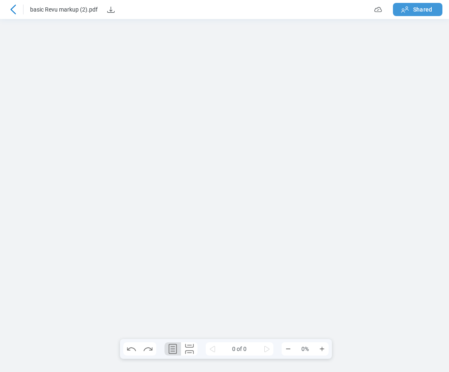
click at [416, 11] on span "Shared" at bounding box center [422, 9] width 19 height 8
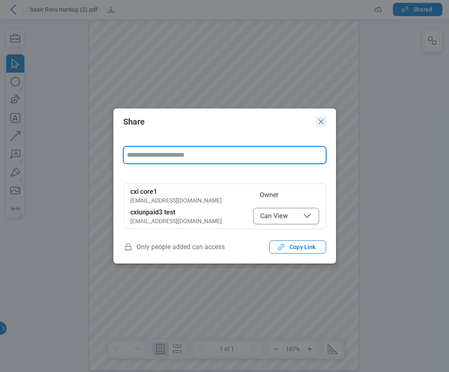
drag, startPoint x: 323, startPoint y: 121, endPoint x: 425, endPoint y: 148, distance: 104.7
click at [323, 121] on icon "Close" at bounding box center [321, 122] width 10 height 10
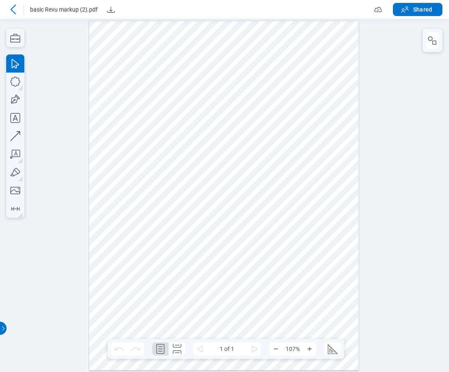
click at [252, 26] on div at bounding box center [224, 195] width 270 height 349
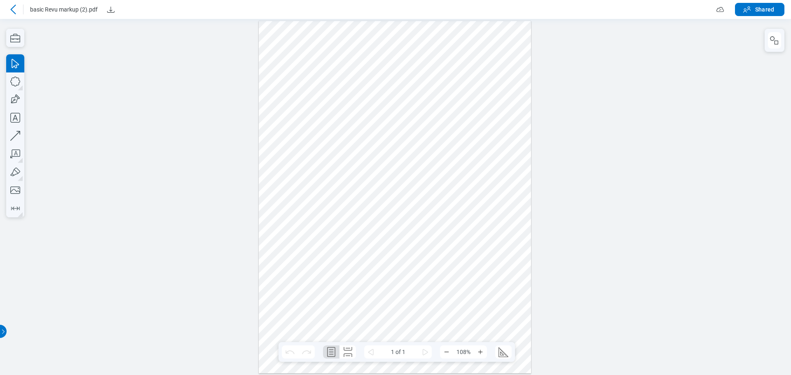
click at [12, 5] on icon at bounding box center [13, 10] width 10 height 10
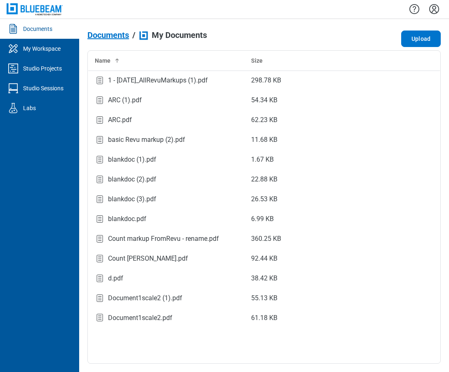
drag, startPoint x: 131, startPoint y: 16, endPoint x: 149, endPoint y: 16, distance: 17.3
click at [131, 16] on div at bounding box center [264, 9] width 370 height 19
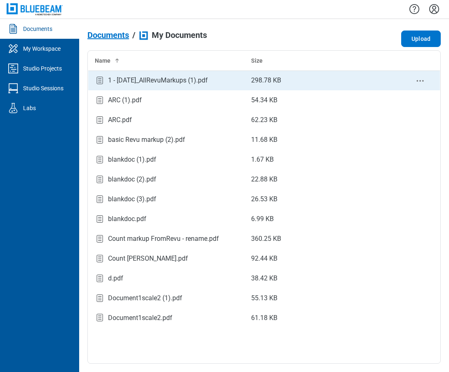
click at [363, 87] on td "298.78 KB" at bounding box center [322, 80] width 156 height 20
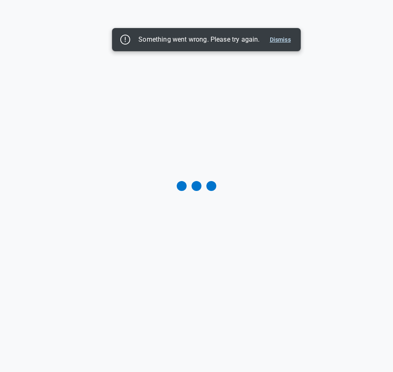
click at [281, 39] on button "Dismiss" at bounding box center [281, 40] width 28 height 10
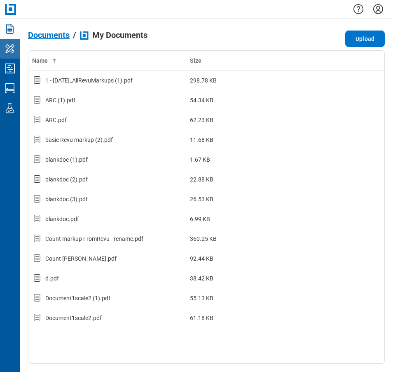
click at [12, 52] on icon "My Workspace" at bounding box center [9, 48] width 13 height 13
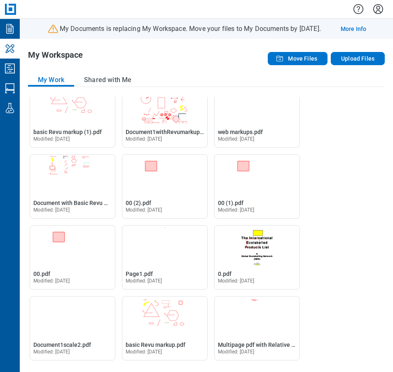
scroll to position [82, 0]
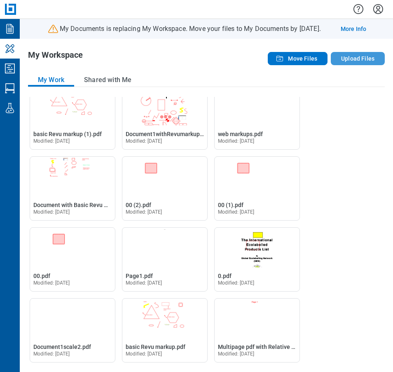
click at [362, 62] on button "Upload Files" at bounding box center [358, 58] width 54 height 13
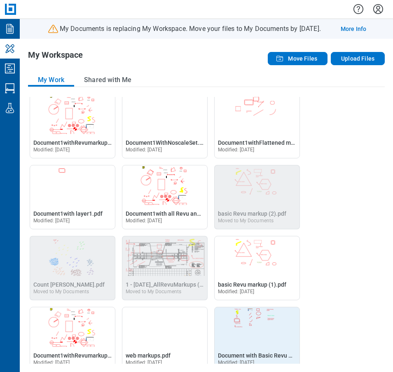
scroll to position [0, 0]
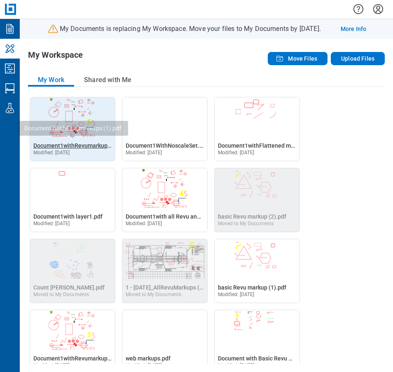
click at [68, 145] on span "Document1withRevumarkups (1).pdf" at bounding box center [81, 145] width 96 height 7
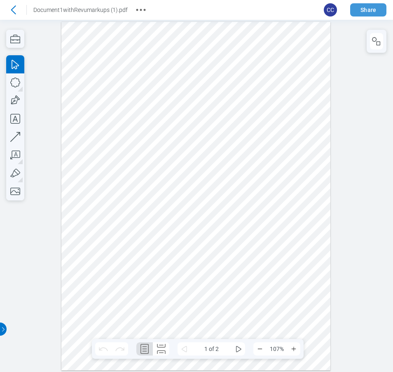
click at [360, 9] on button "Share" at bounding box center [368, 9] width 36 height 13
select select "****"
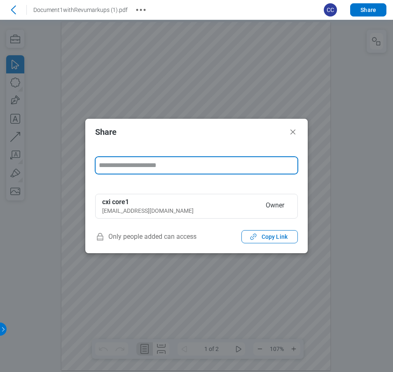
click at [166, 165] on input "form" at bounding box center [197, 165] width 202 height 16
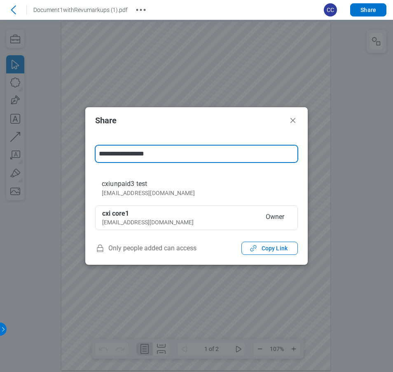
type input "**********"
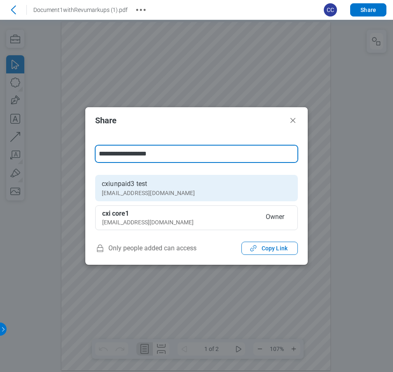
click at [160, 184] on li "cxiunpaid3 test [EMAIL_ADDRESS][DOMAIN_NAME]" at bounding box center [196, 188] width 203 height 26
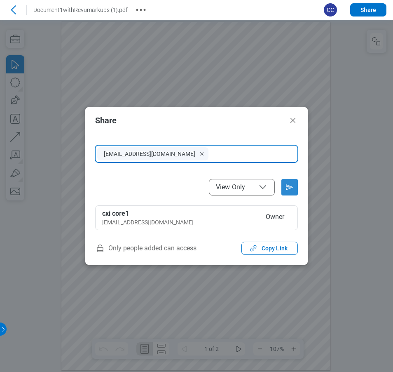
click at [288, 187] on icon "Send email invitation" at bounding box center [289, 187] width 7 height 5
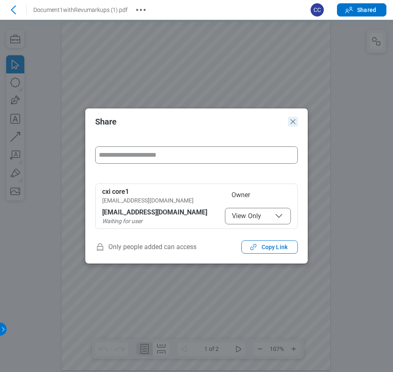
click at [297, 122] on icon "Close" at bounding box center [293, 122] width 10 height 10
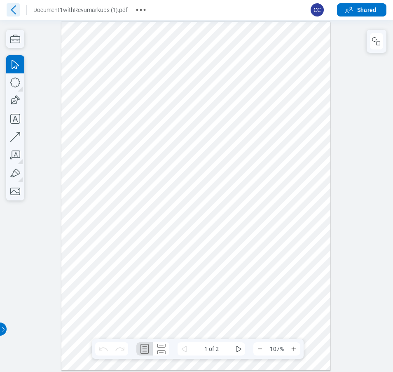
click at [12, 12] on icon at bounding box center [13, 9] width 13 height 13
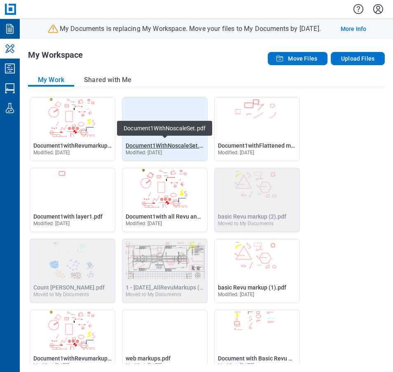
click at [150, 143] on span "Document1WithNoscaleSet.pdf" at bounding box center [167, 145] width 82 height 7
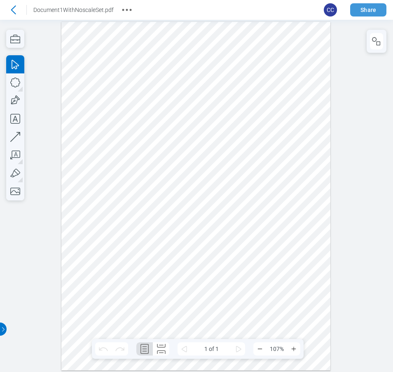
click at [366, 11] on button "Share" at bounding box center [368, 9] width 36 height 13
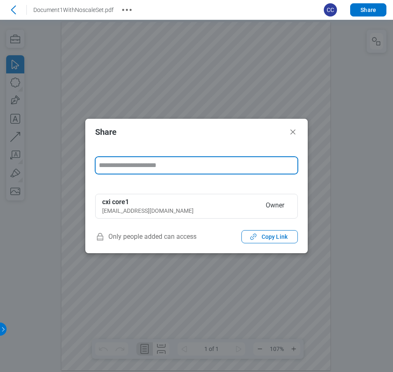
click at [175, 164] on input "form" at bounding box center [197, 165] width 202 height 16
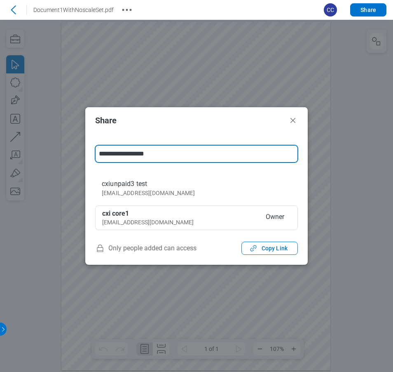
type input "**********"
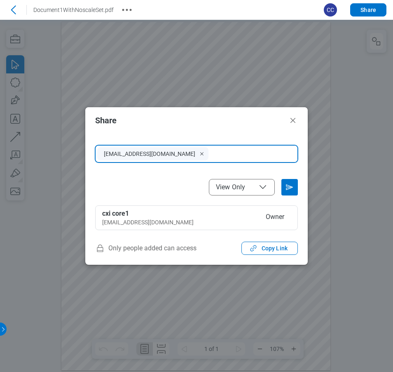
click at [223, 182] on span "View Only" at bounding box center [242, 187] width 52 height 10
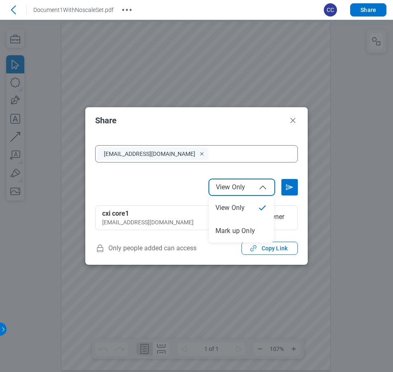
select select "******"
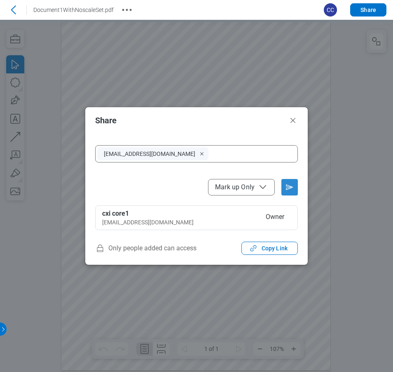
click at [287, 187] on icon "Send email invitation" at bounding box center [289, 186] width 13 height 13
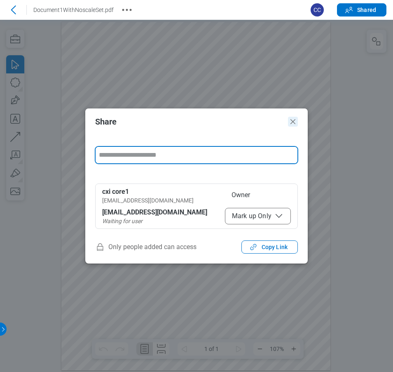
click at [292, 123] on icon "Close" at bounding box center [292, 121] width 5 height 5
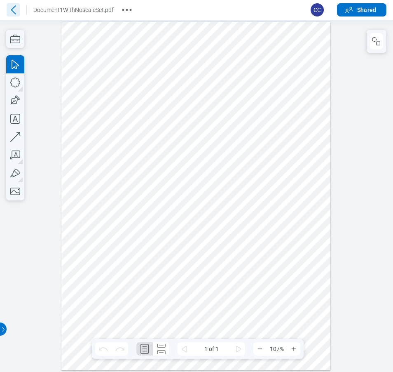
click at [14, 9] on icon at bounding box center [13, 9] width 13 height 13
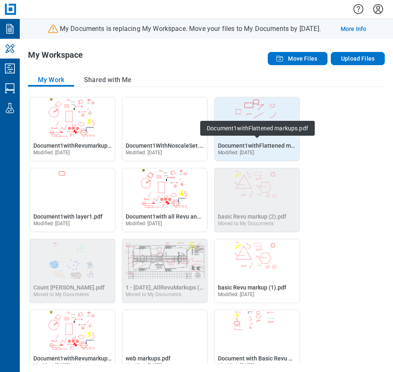
click at [282, 108] on img "Open Document1withFlattened markups.pdf in Editor" at bounding box center [257, 117] width 85 height 40
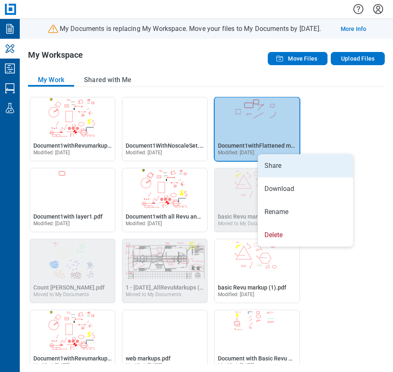
click at [267, 165] on li "Share" at bounding box center [305, 165] width 95 height 23
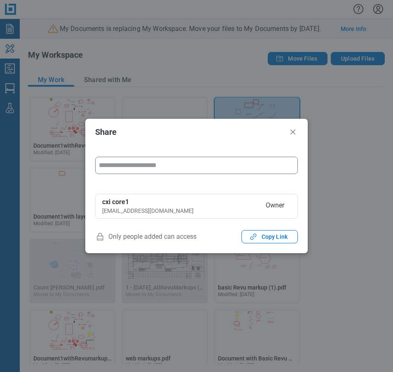
click at [132, 168] on input "form" at bounding box center [197, 165] width 202 height 16
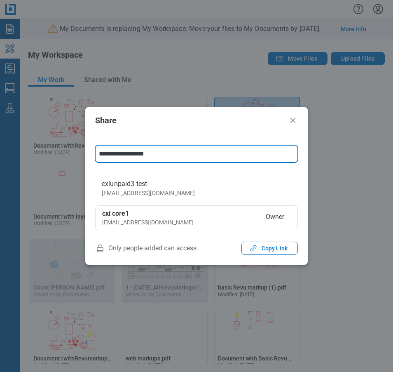
type input "**********"
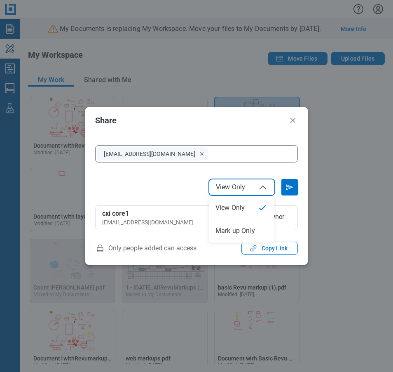
click at [218, 183] on span "View Only" at bounding box center [230, 187] width 29 height 8
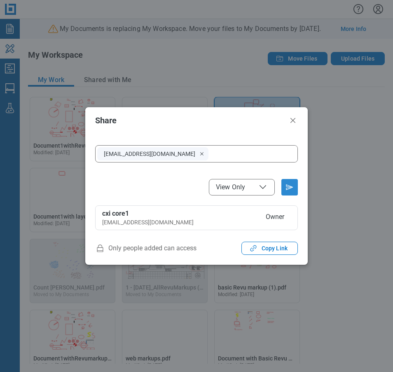
click at [289, 193] on icon "Send email invitation" at bounding box center [289, 186] width 13 height 13
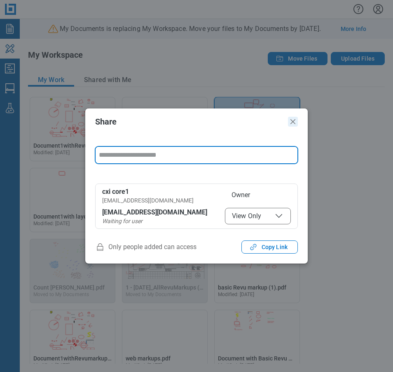
click at [296, 121] on icon "Close" at bounding box center [293, 122] width 10 height 10
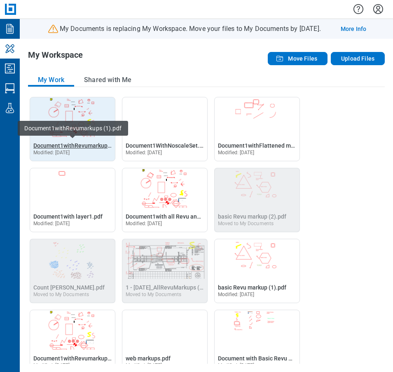
click at [44, 145] on span "Document1withRevumarkups (1).pdf" at bounding box center [81, 145] width 96 height 7
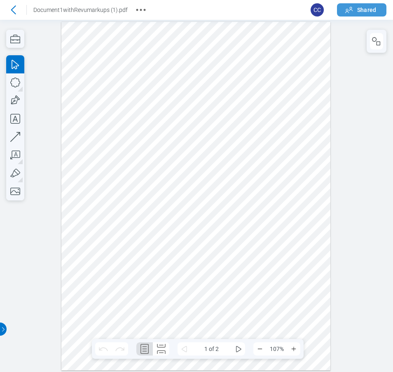
click at [348, 9] on icon "button" at bounding box center [348, 10] width 7 height 6
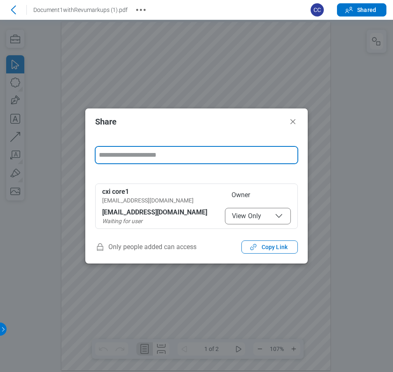
click at [187, 153] on input "form" at bounding box center [197, 155] width 202 height 16
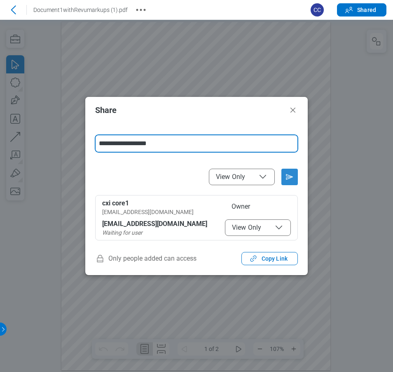
type input "**********"
click at [288, 179] on icon "Send email invitation" at bounding box center [289, 176] width 7 height 5
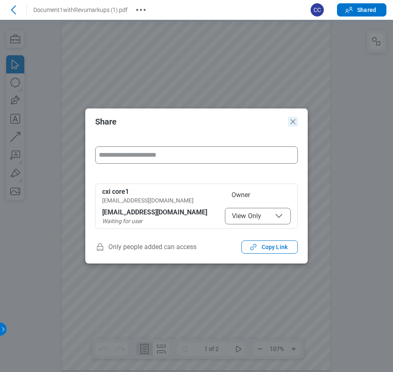
click at [292, 123] on icon "Close" at bounding box center [292, 121] width 5 height 5
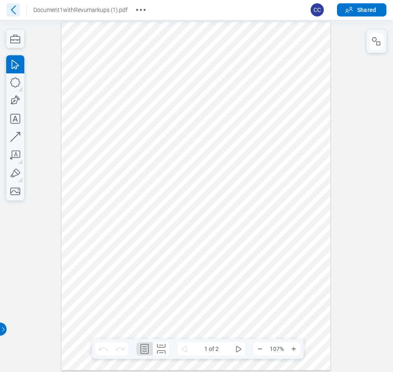
click at [8, 9] on icon at bounding box center [13, 9] width 13 height 13
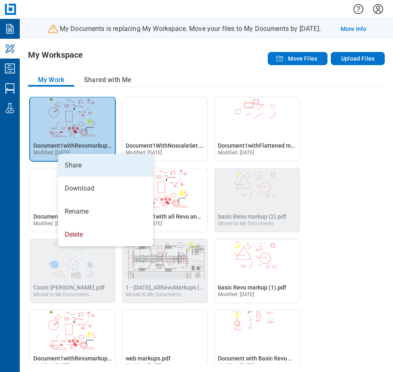
click at [80, 163] on li "Share" at bounding box center [105, 165] width 95 height 23
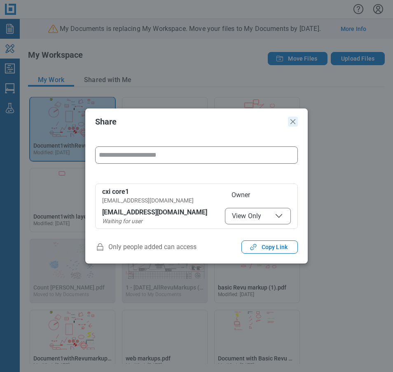
click at [295, 124] on icon "Close" at bounding box center [292, 121] width 5 height 5
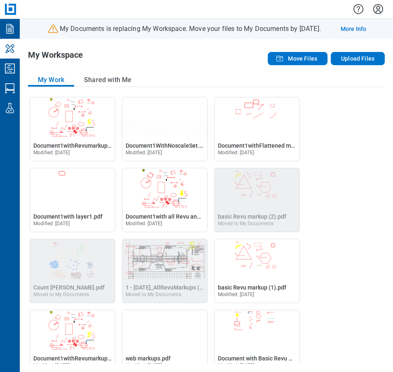
click at [351, 189] on div "Open Document1withRevumarkups (1).pdf in Editor Document1withRevumarkups (1).pd…" at bounding box center [206, 230] width 357 height 267
click at [329, 12] on div at bounding box center [206, 9] width 373 height 19
